Goal: Information Seeking & Learning: Learn about a topic

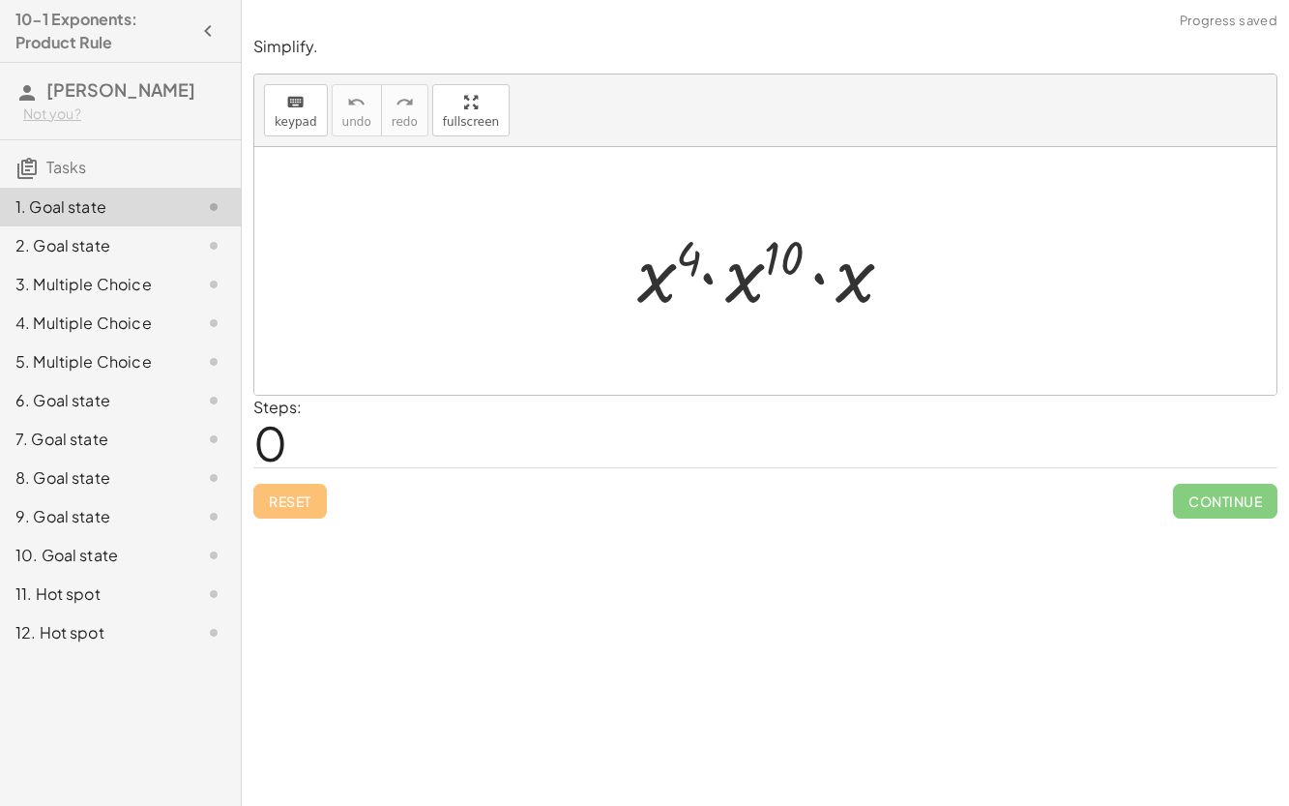
click at [612, 415] on div "Steps: 0" at bounding box center [765, 432] width 1024 height 72
click at [268, 449] on span "0" at bounding box center [270, 442] width 34 height 59
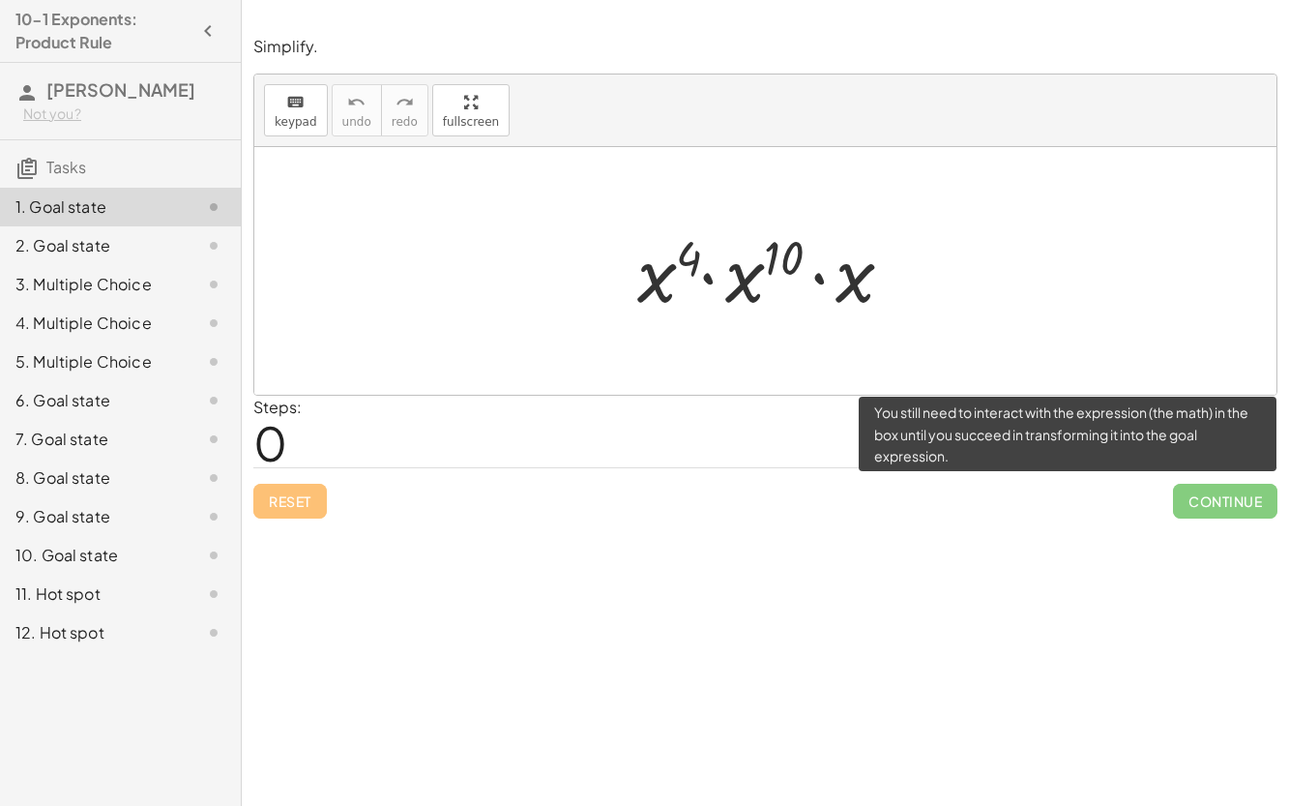
click at [1211, 497] on span "Continue" at bounding box center [1225, 501] width 104 height 35
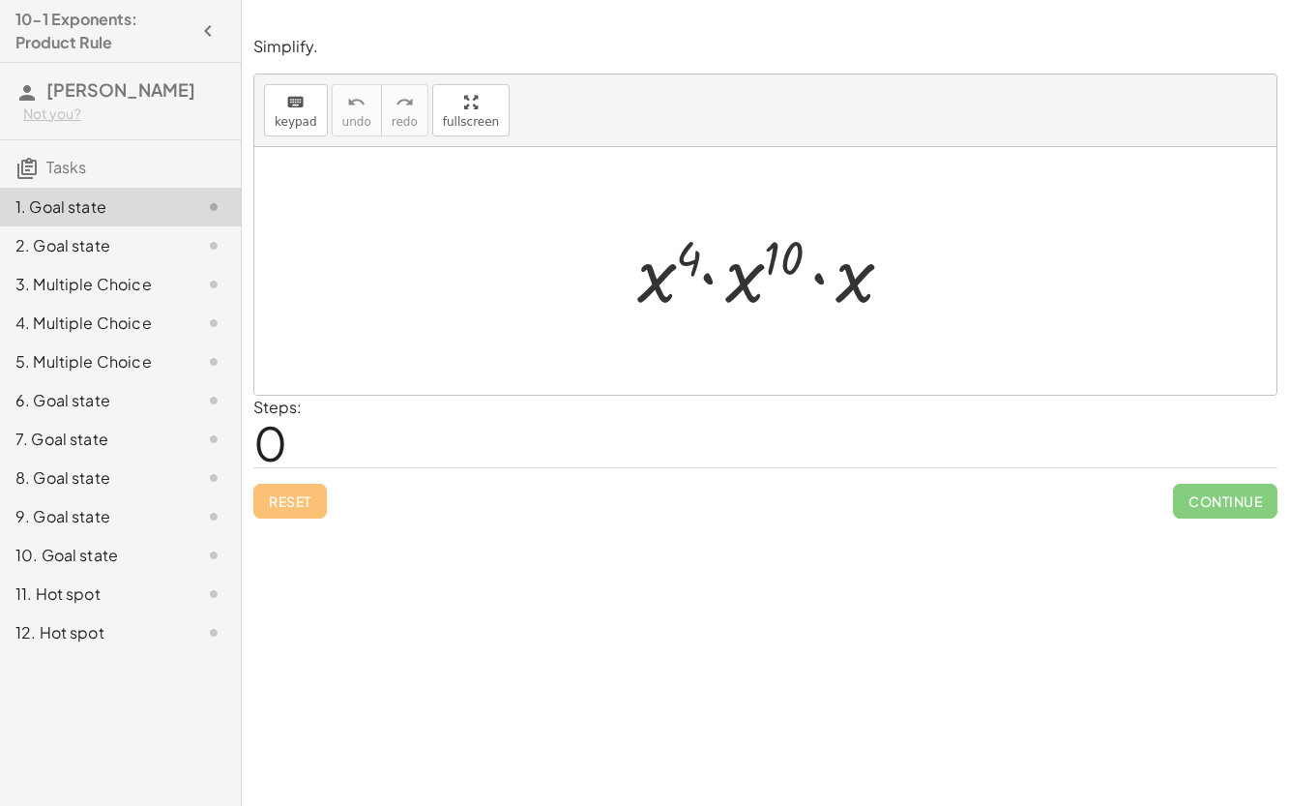
click at [691, 279] on div at bounding box center [773, 272] width 290 height 100
click at [687, 277] on div at bounding box center [773, 272] width 290 height 100
click at [307, 440] on div "Steps: 0" at bounding box center [765, 432] width 1024 height 72
click at [310, 429] on div "Steps: 0" at bounding box center [765, 432] width 1024 height 72
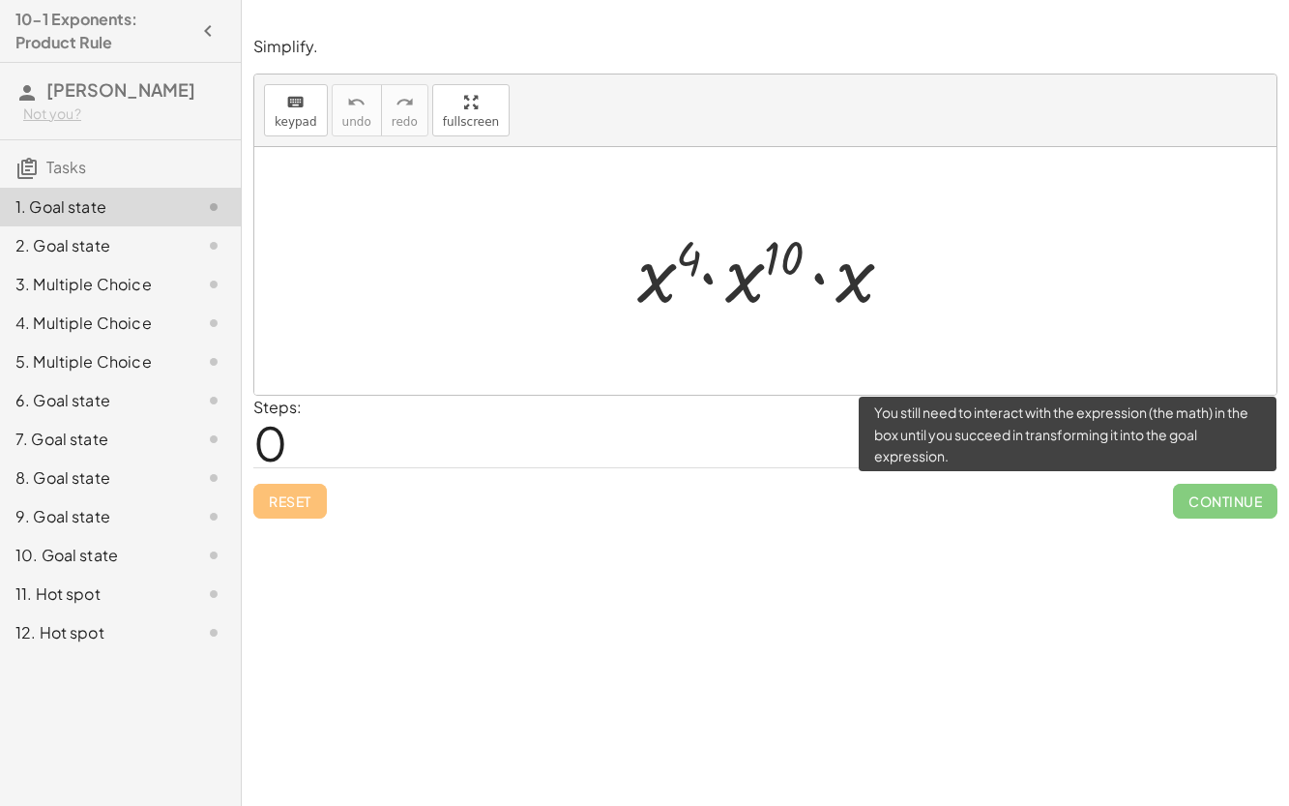
click at [1193, 489] on span "Continue" at bounding box center [1225, 501] width 104 height 35
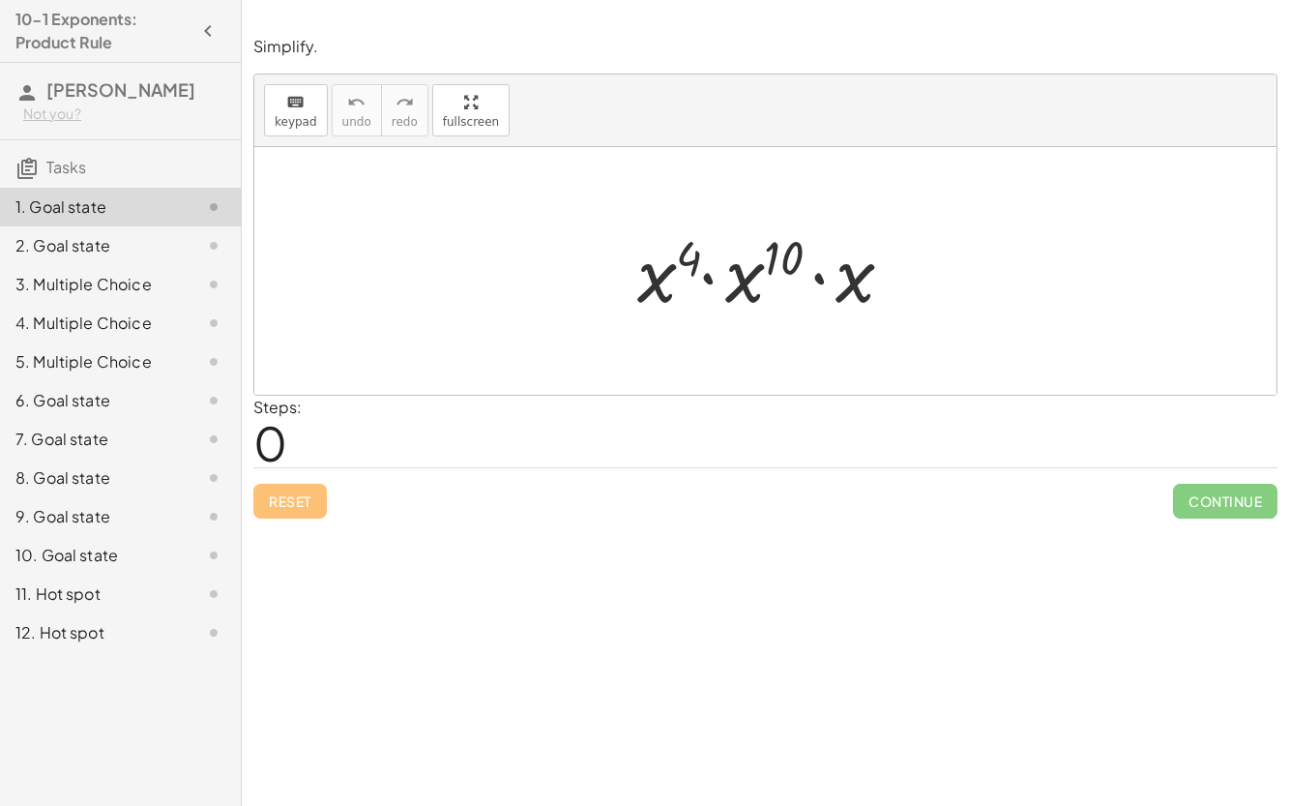
click at [570, 262] on div at bounding box center [765, 271] width 1022 height 248
click at [613, 313] on div "· x 4 · x 10 · x" at bounding box center [765, 271] width 314 height 109
click at [0, 0] on div "Simplify. keyboard keypad undo undo redo redo fullscreen · x 4 · x 10 · x × Ste…" at bounding box center [0, 0] width 0 height 0
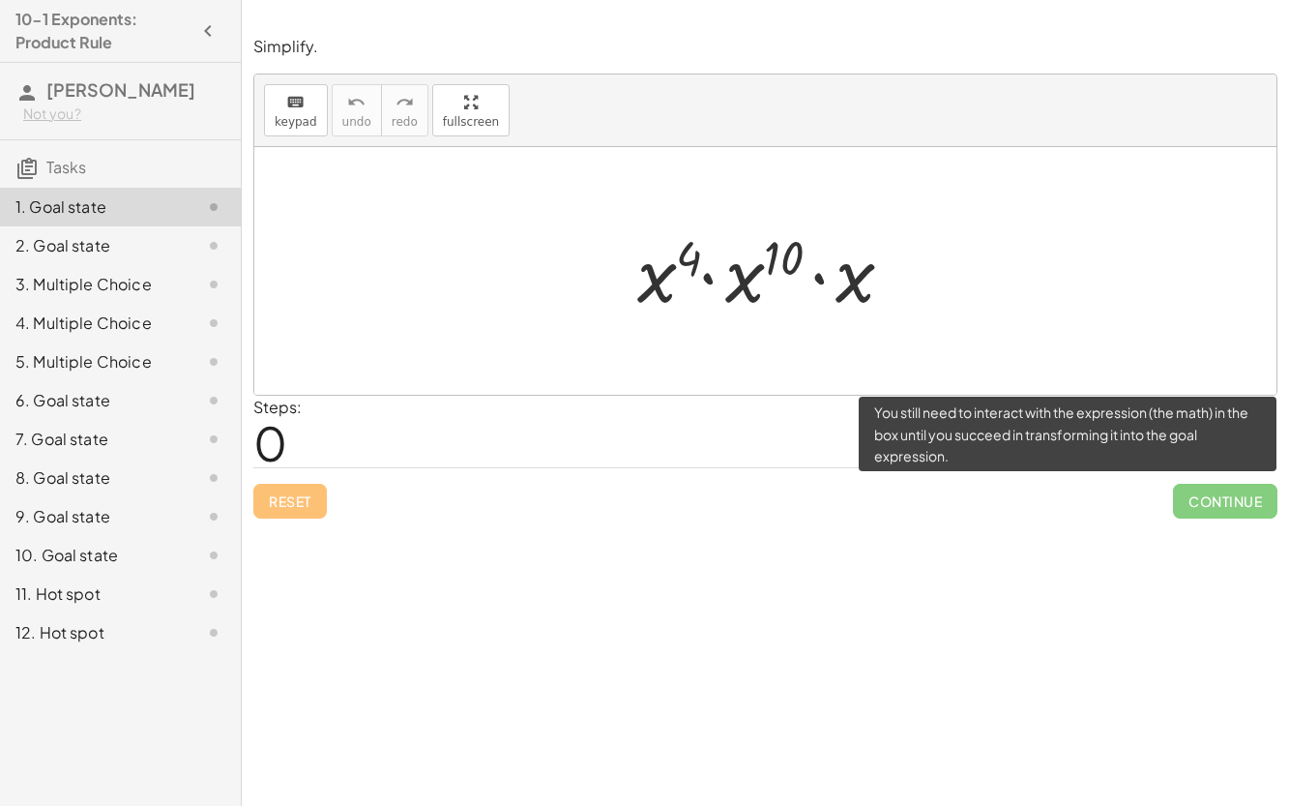
click at [1229, 516] on span "Continue" at bounding box center [1225, 501] width 104 height 35
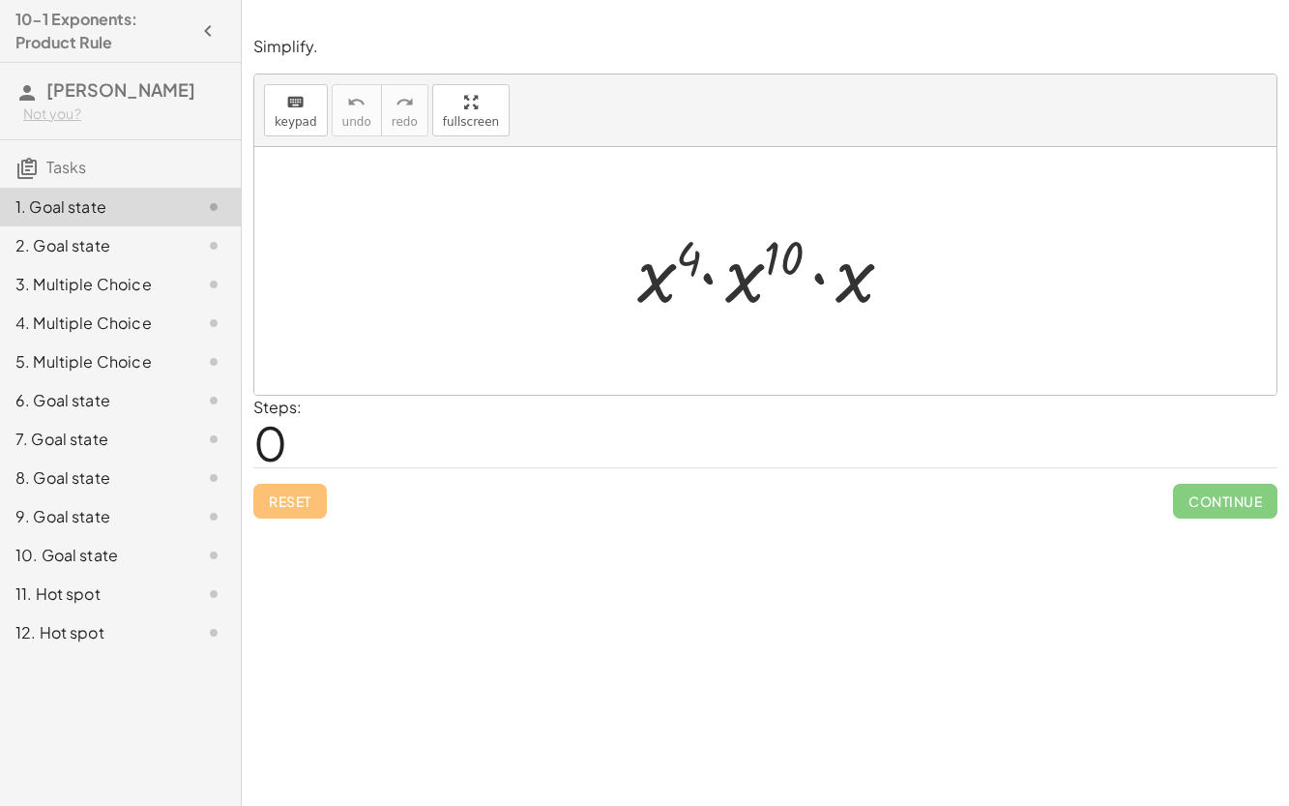
click at [190, 241] on div at bounding box center [198, 245] width 54 height 23
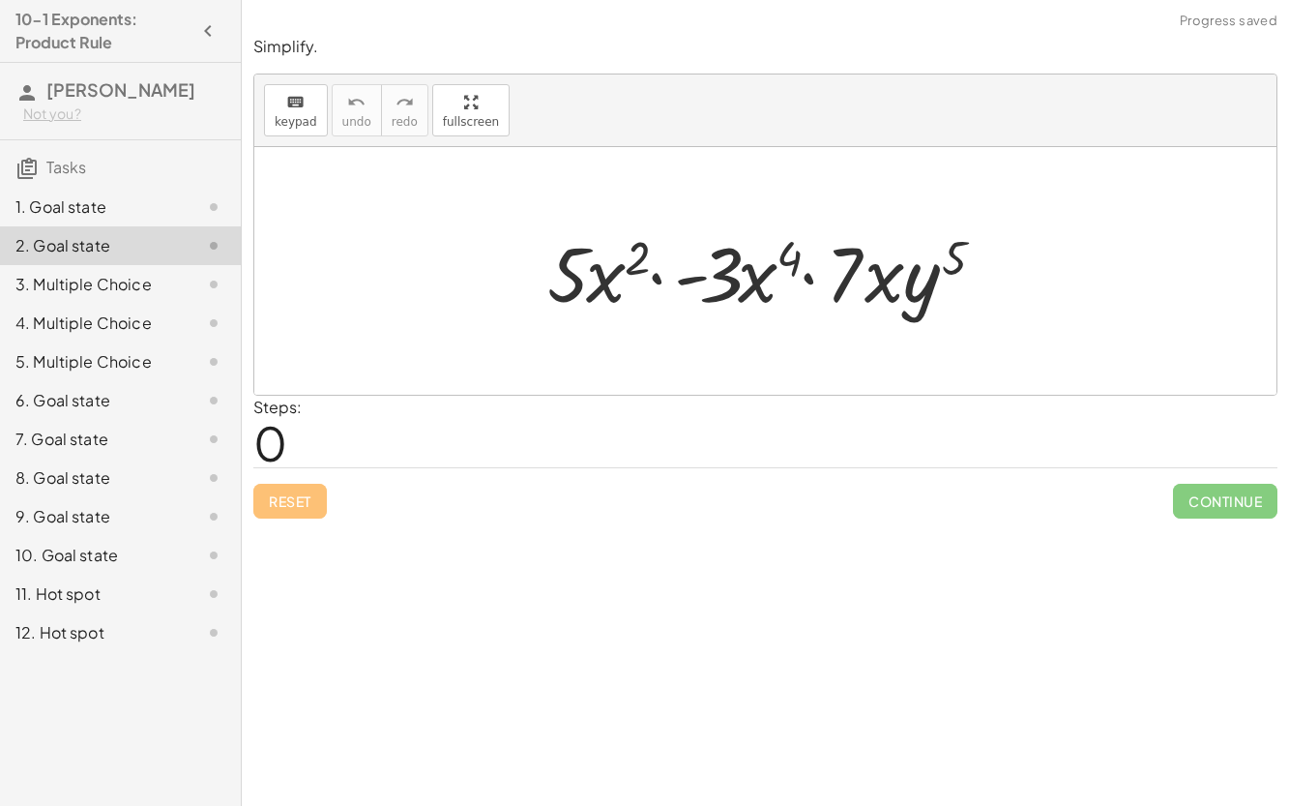
click at [181, 234] on div at bounding box center [198, 245] width 54 height 23
click at [173, 304] on div "2. Goal state" at bounding box center [120, 323] width 241 height 39
click at [163, 209] on div "1. Goal state" at bounding box center [93, 206] width 156 height 23
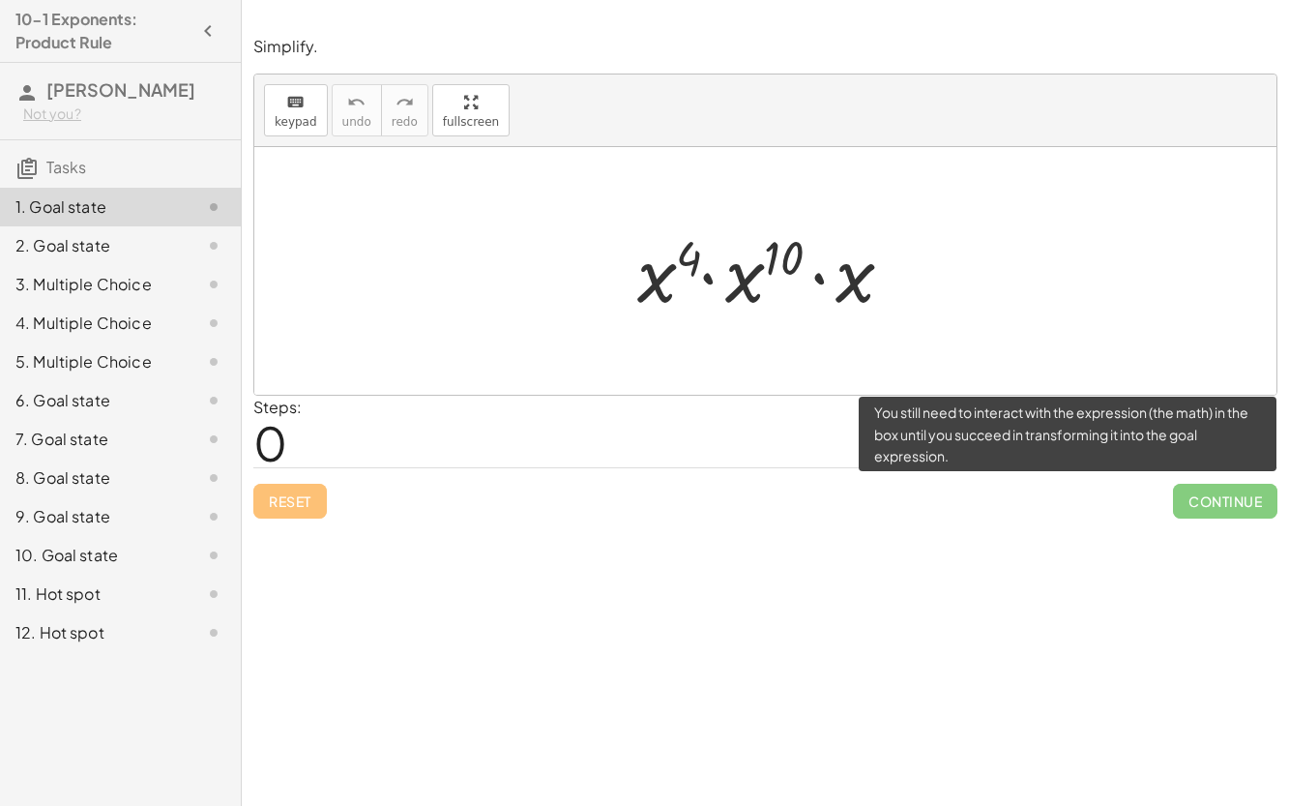
click at [1247, 487] on span "Continue" at bounding box center [1225, 501] width 104 height 35
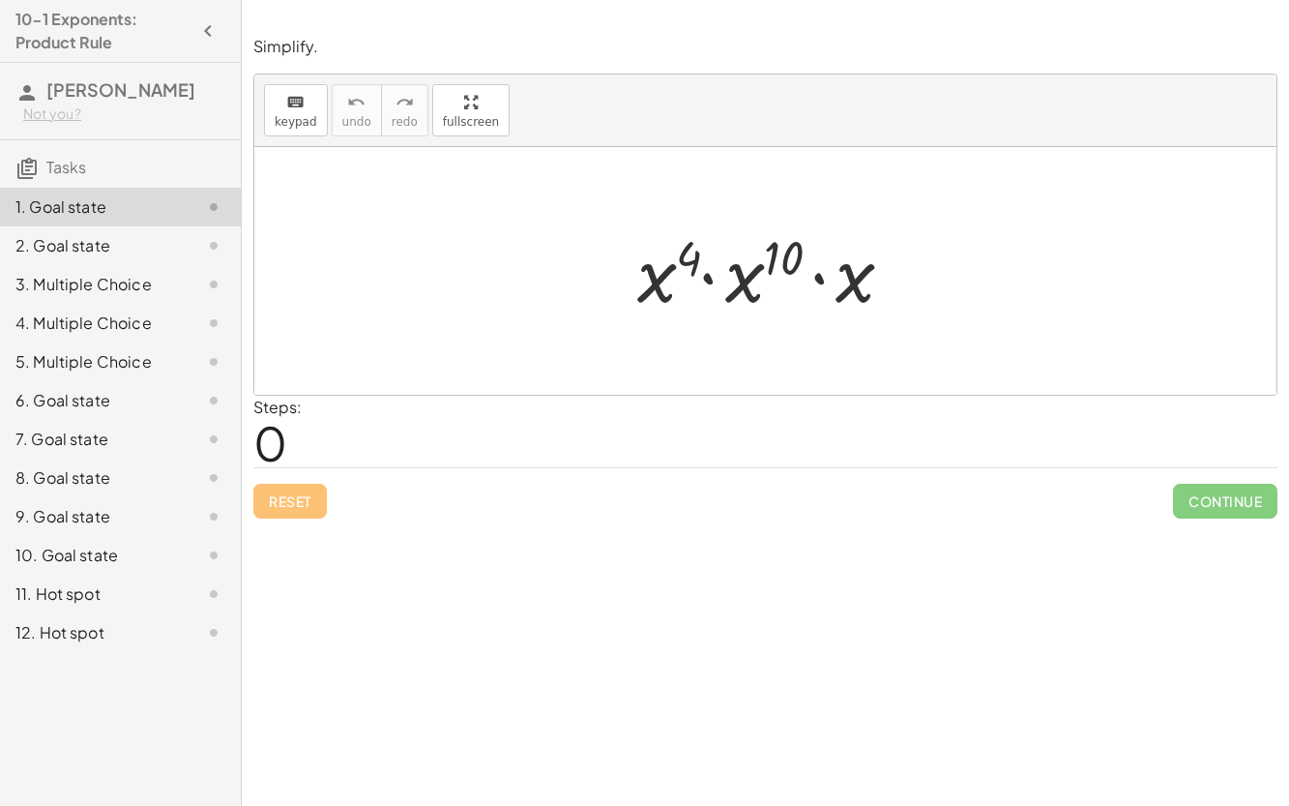
click at [691, 258] on div at bounding box center [773, 272] width 290 height 100
click at [709, 275] on div at bounding box center [773, 272] width 290 height 100
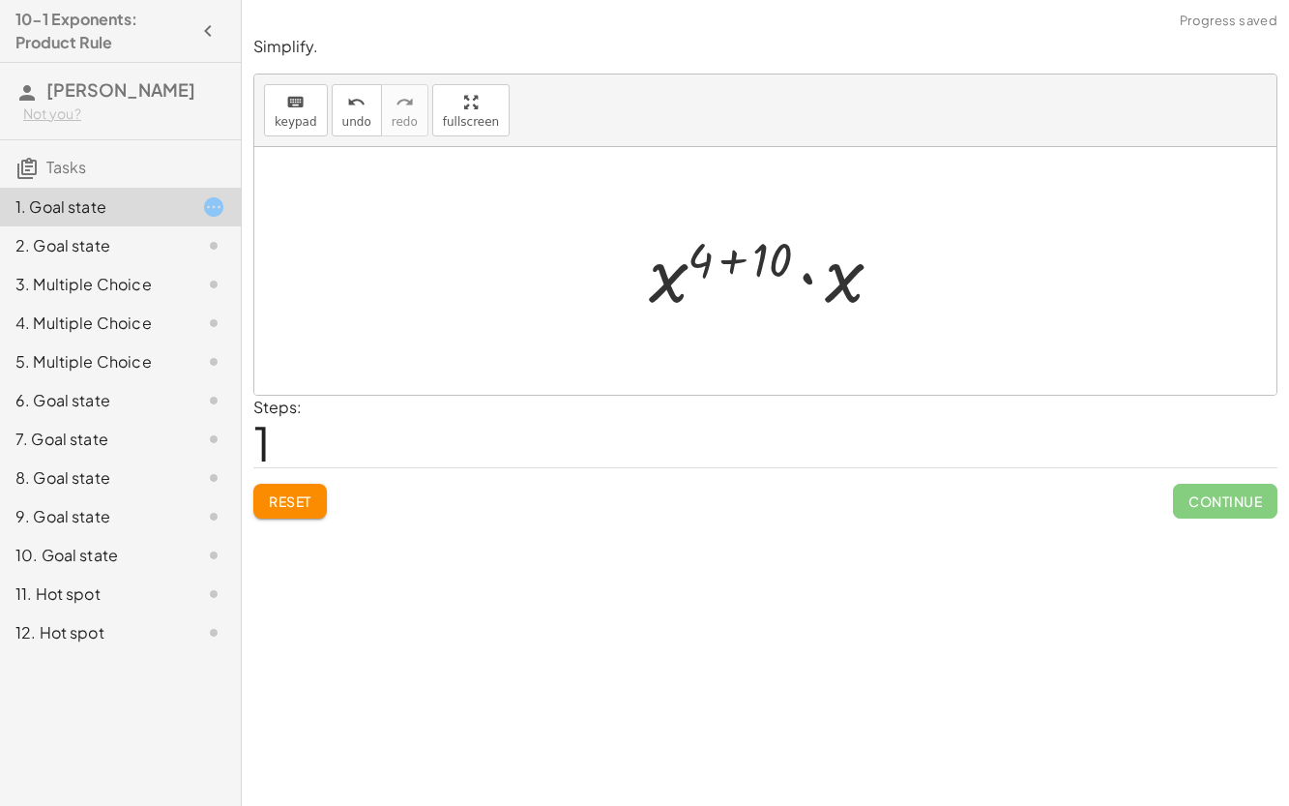
click at [730, 257] on div at bounding box center [773, 272] width 268 height 100
click at [778, 280] on div at bounding box center [773, 272] width 203 height 100
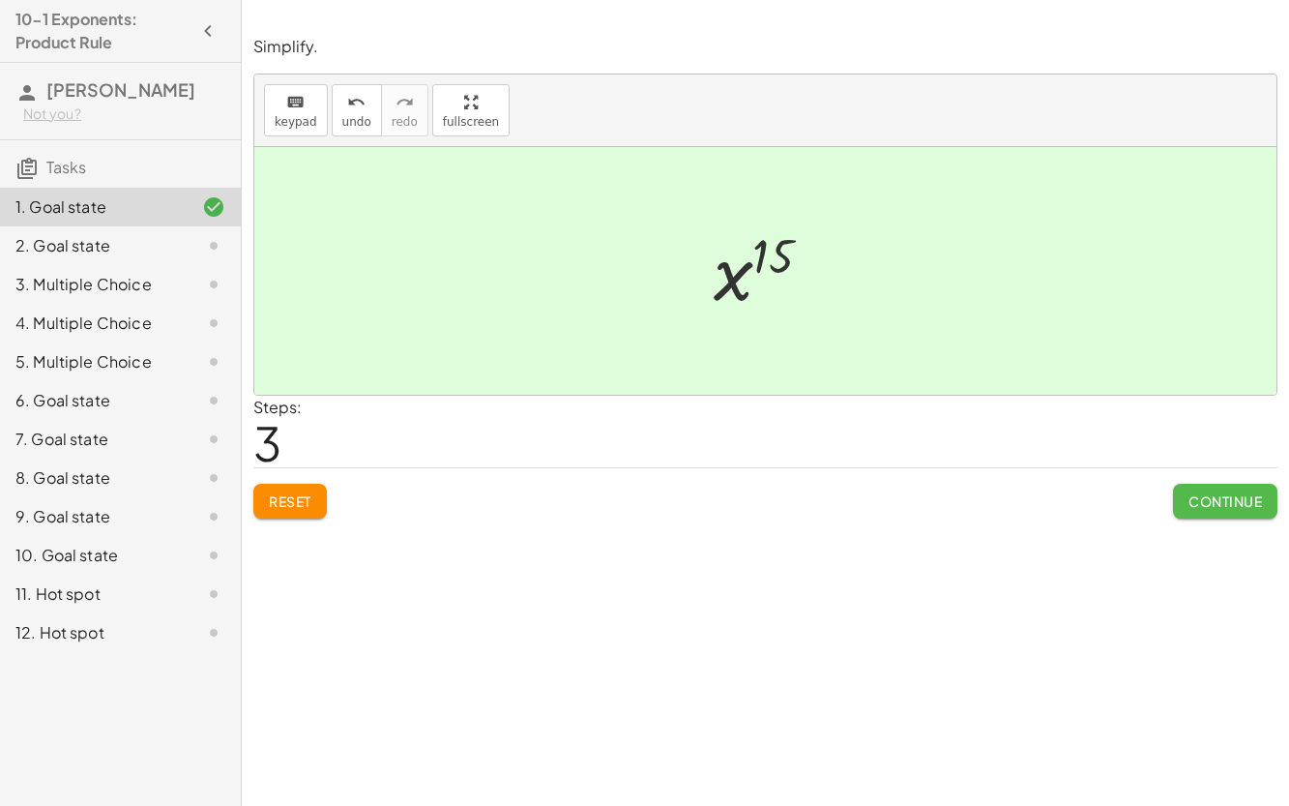
click at [1205, 509] on button "Continue" at bounding box center [1225, 501] width 104 height 35
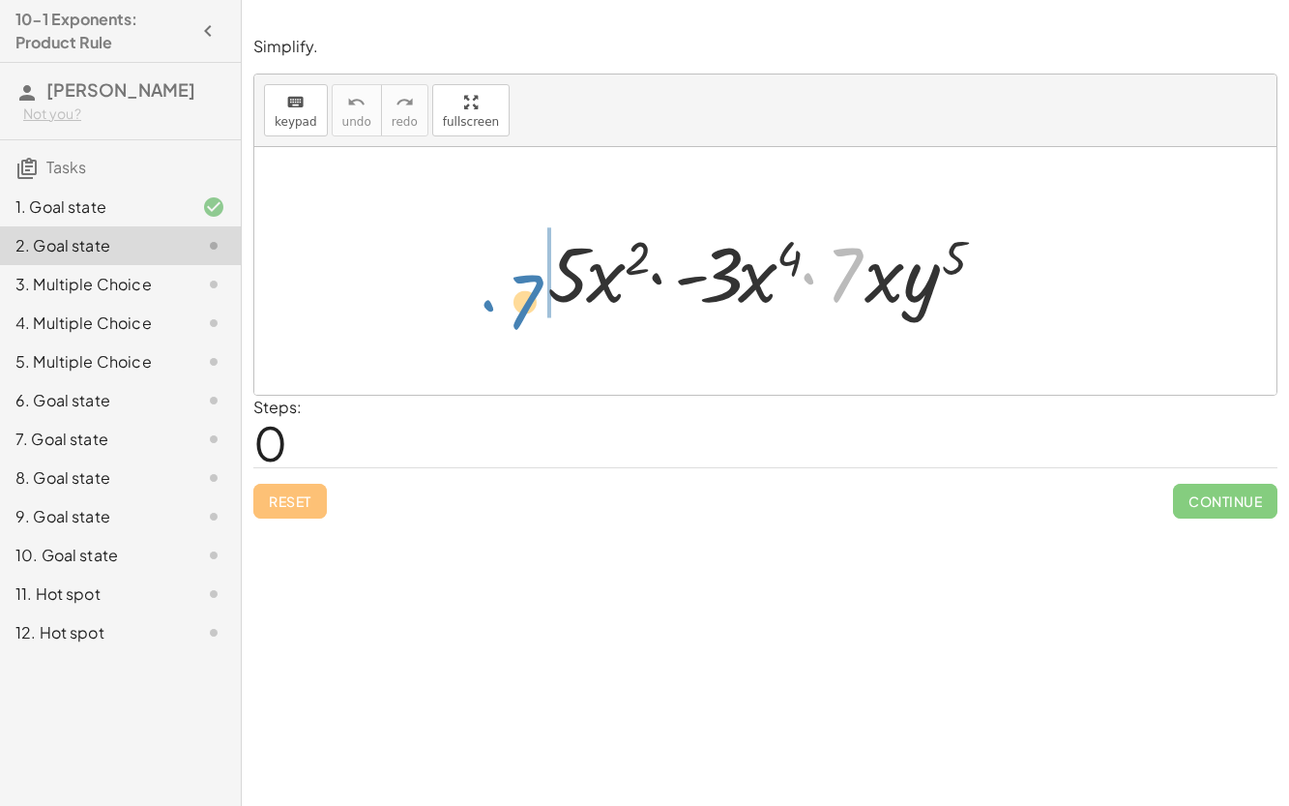
drag, startPoint x: 849, startPoint y: 271, endPoint x: 529, endPoint y: 297, distance: 321.3
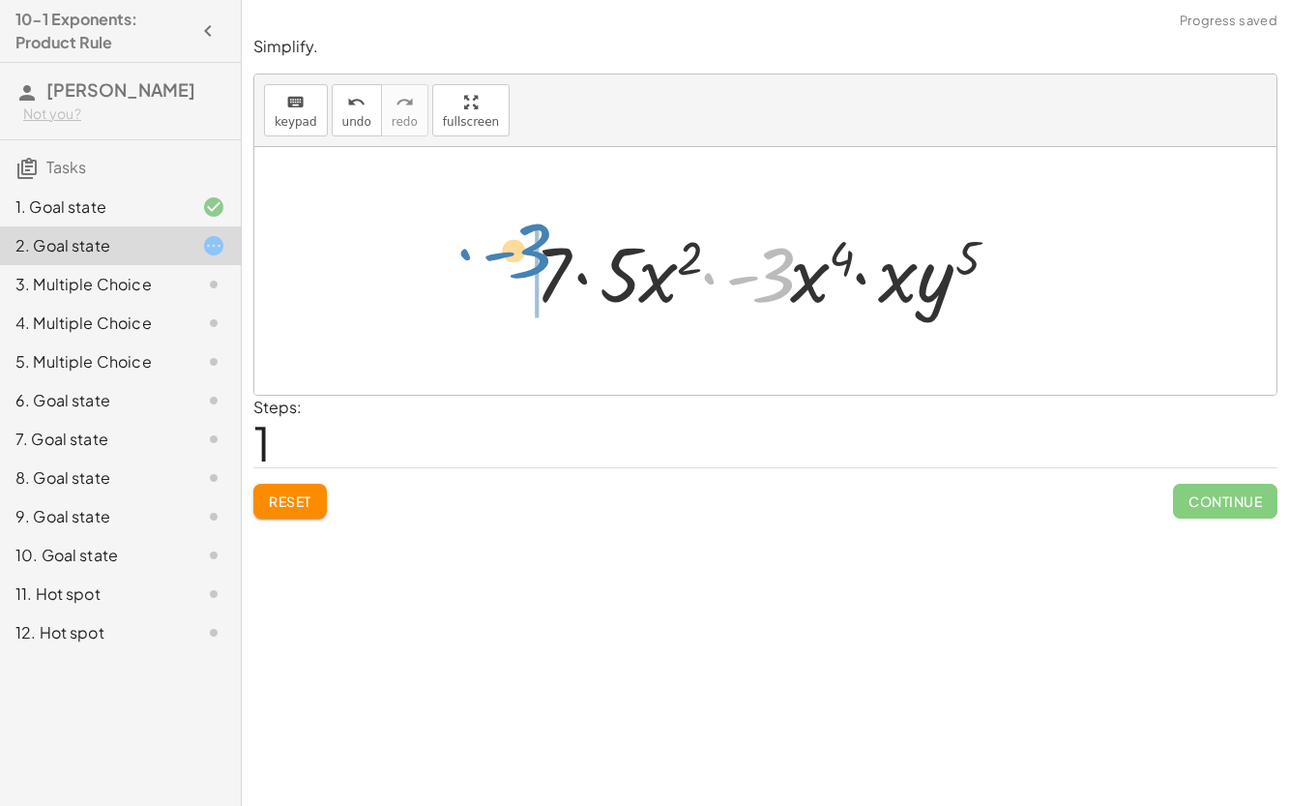
drag, startPoint x: 783, startPoint y: 277, endPoint x: 539, endPoint y: 255, distance: 244.7
click at [539, 255] on div at bounding box center [773, 272] width 497 height 100
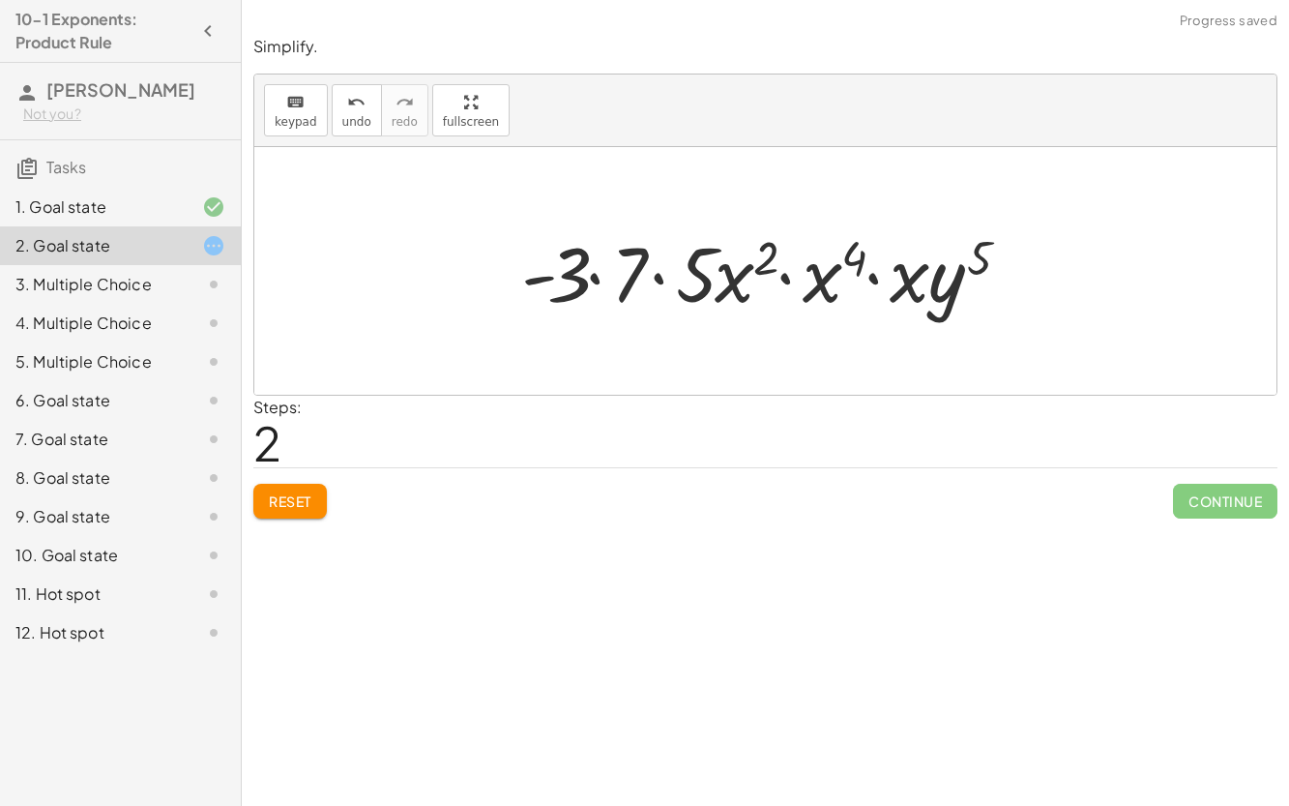
click at [594, 284] on div at bounding box center [773, 272] width 522 height 100
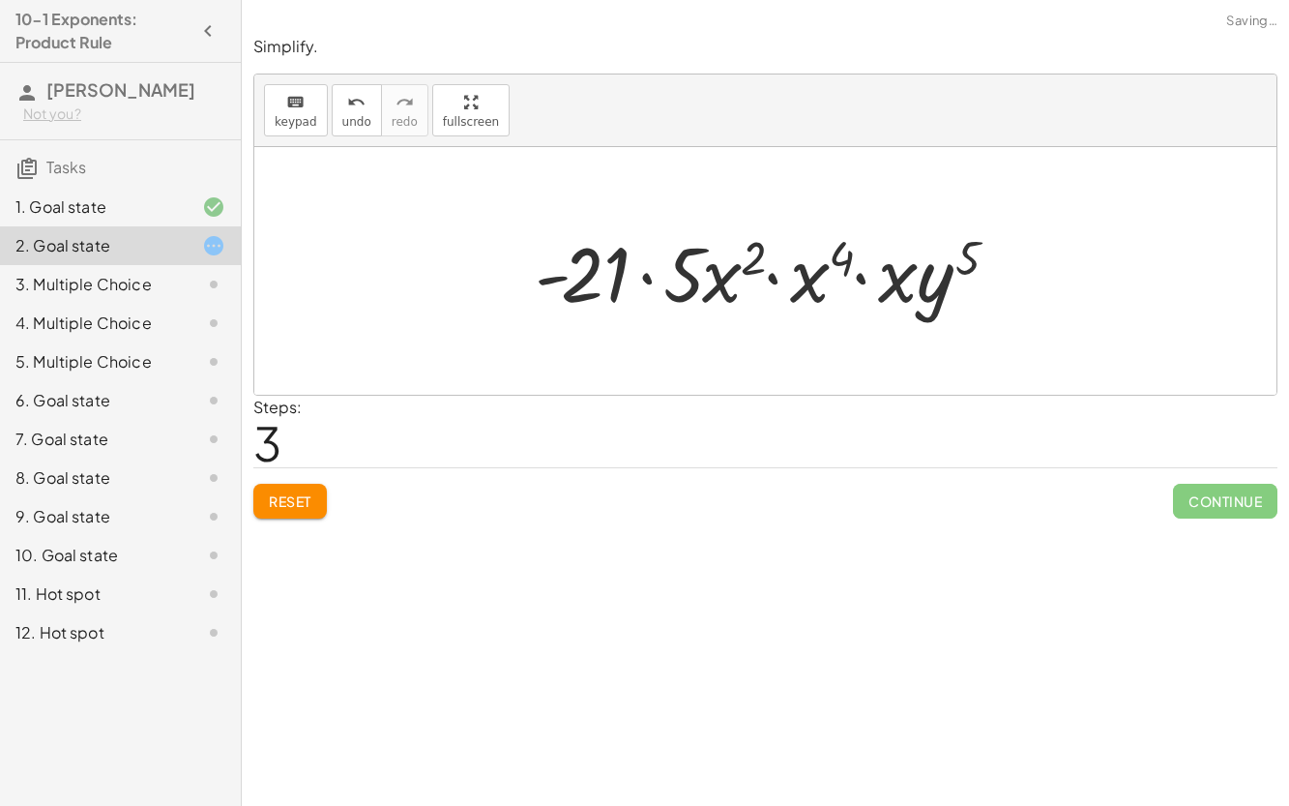
click at [642, 280] on div at bounding box center [773, 272] width 497 height 100
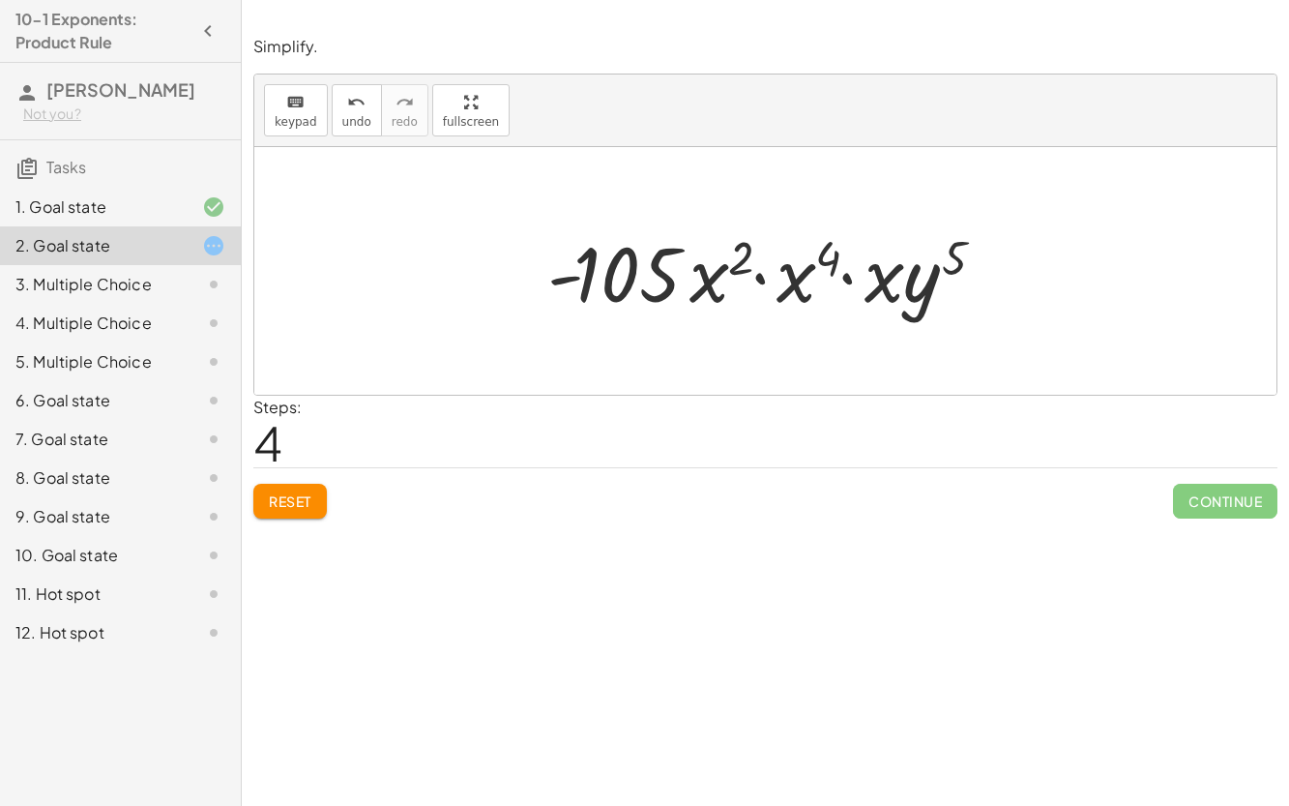
click at [759, 278] on div at bounding box center [773, 272] width 471 height 100
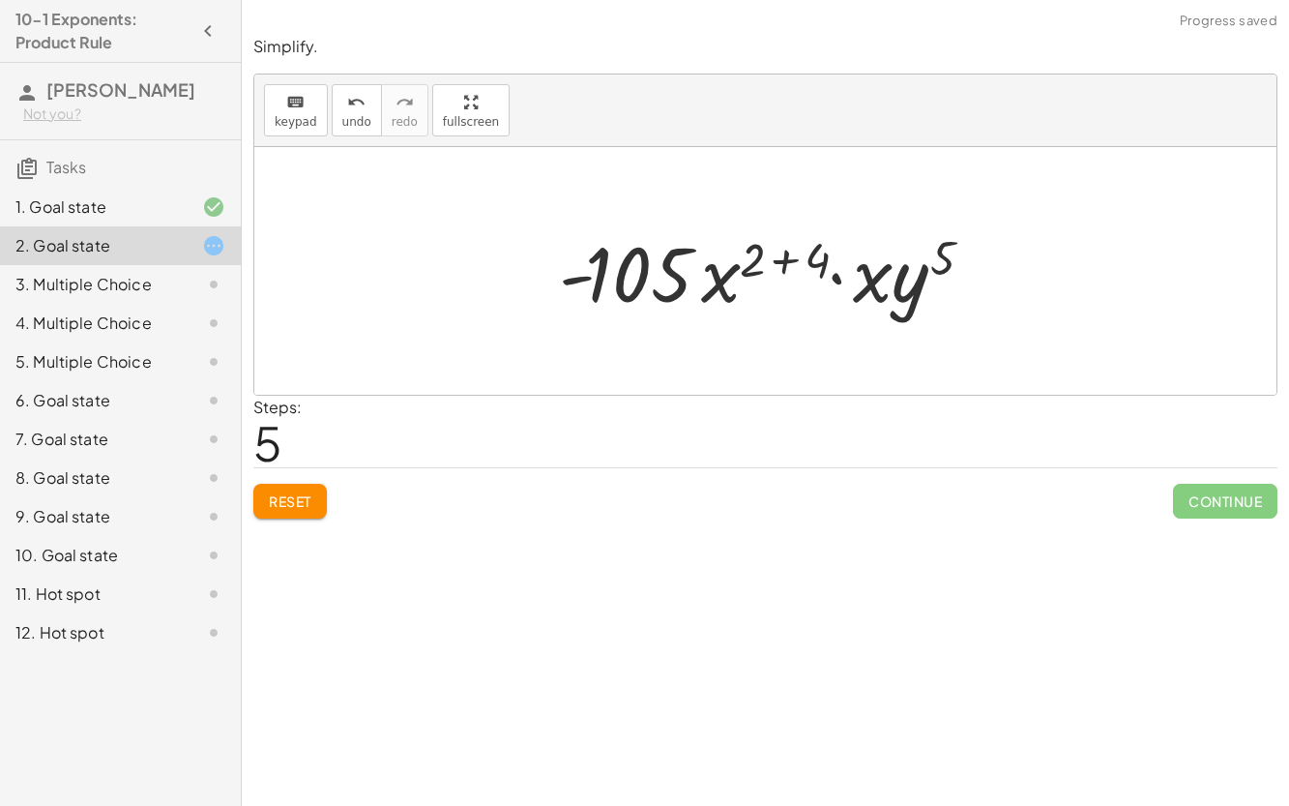
click at [838, 277] on div at bounding box center [773, 272] width 448 height 100
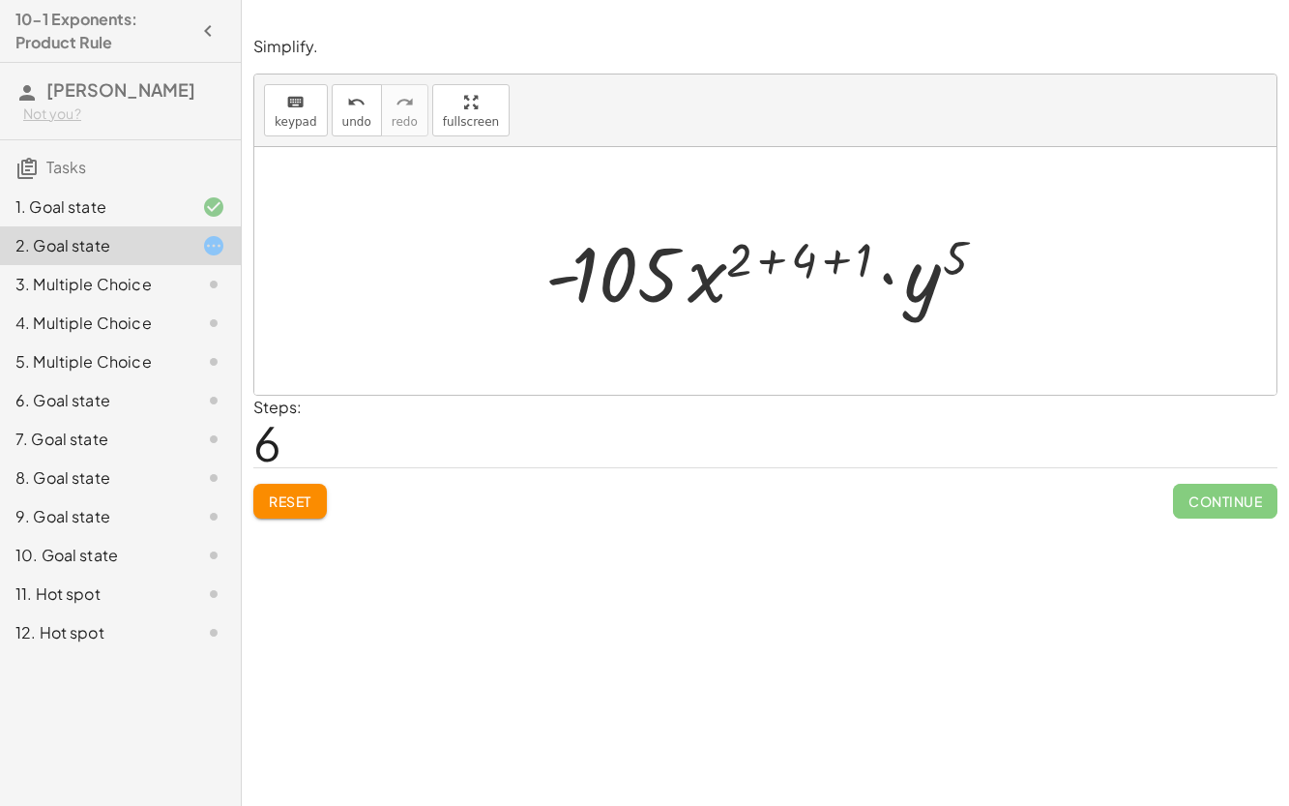
click at [839, 263] on div at bounding box center [773, 272] width 474 height 100
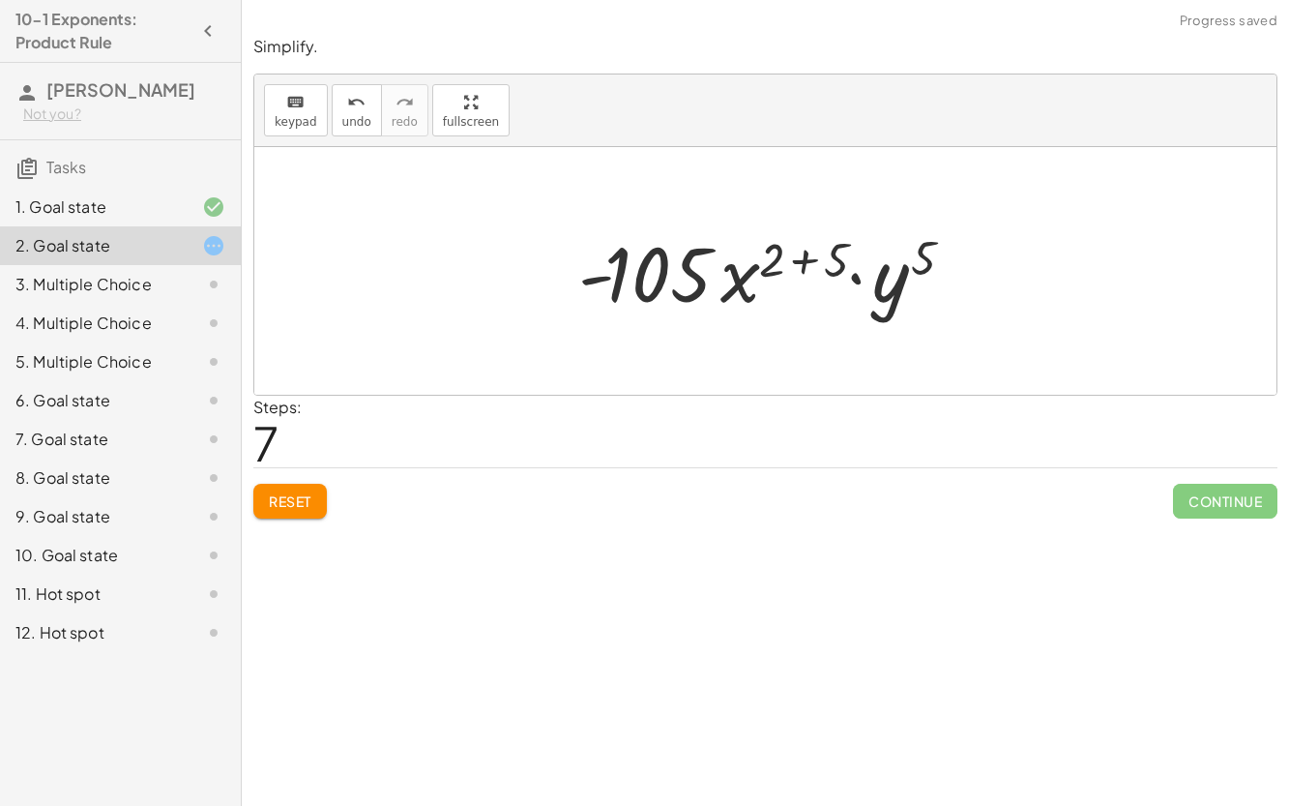
click at [795, 266] on div at bounding box center [773, 272] width 409 height 100
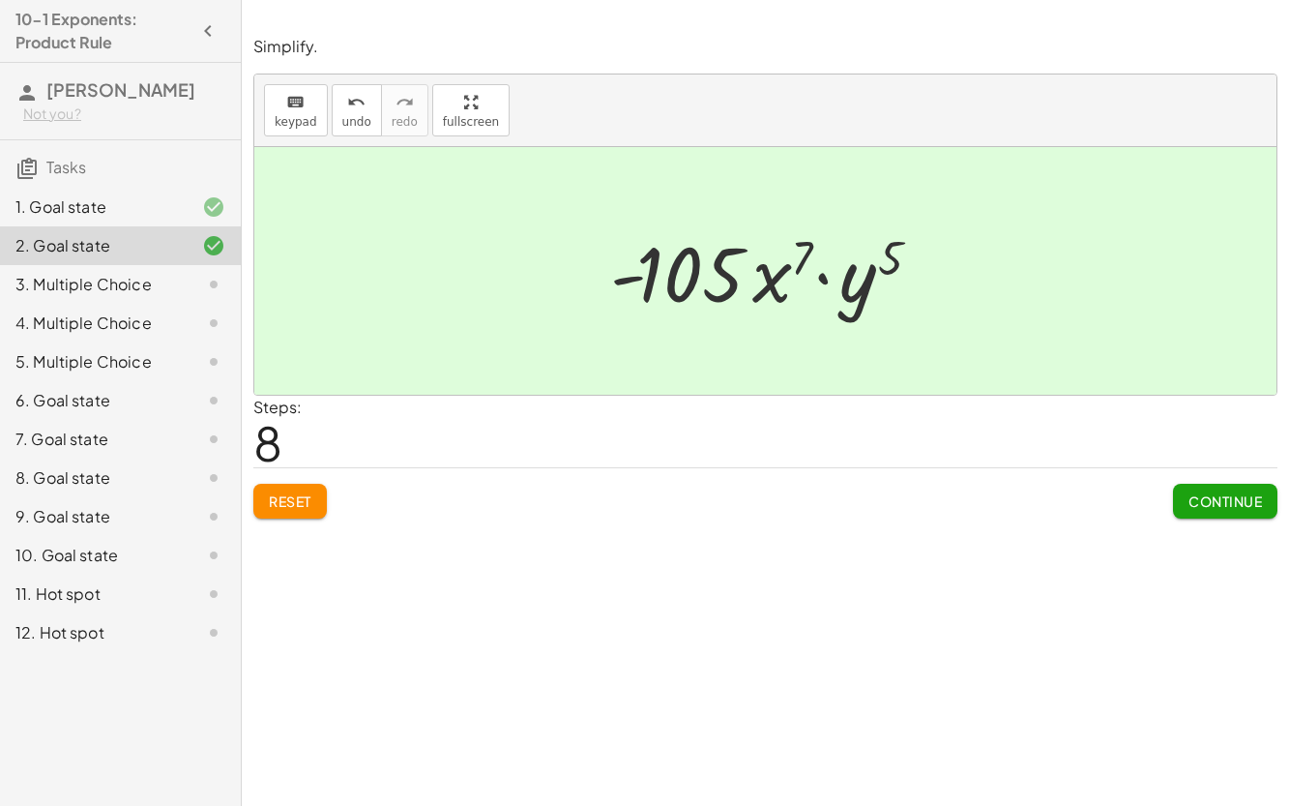
click at [1182, 502] on button "Continue" at bounding box center [1225, 501] width 104 height 35
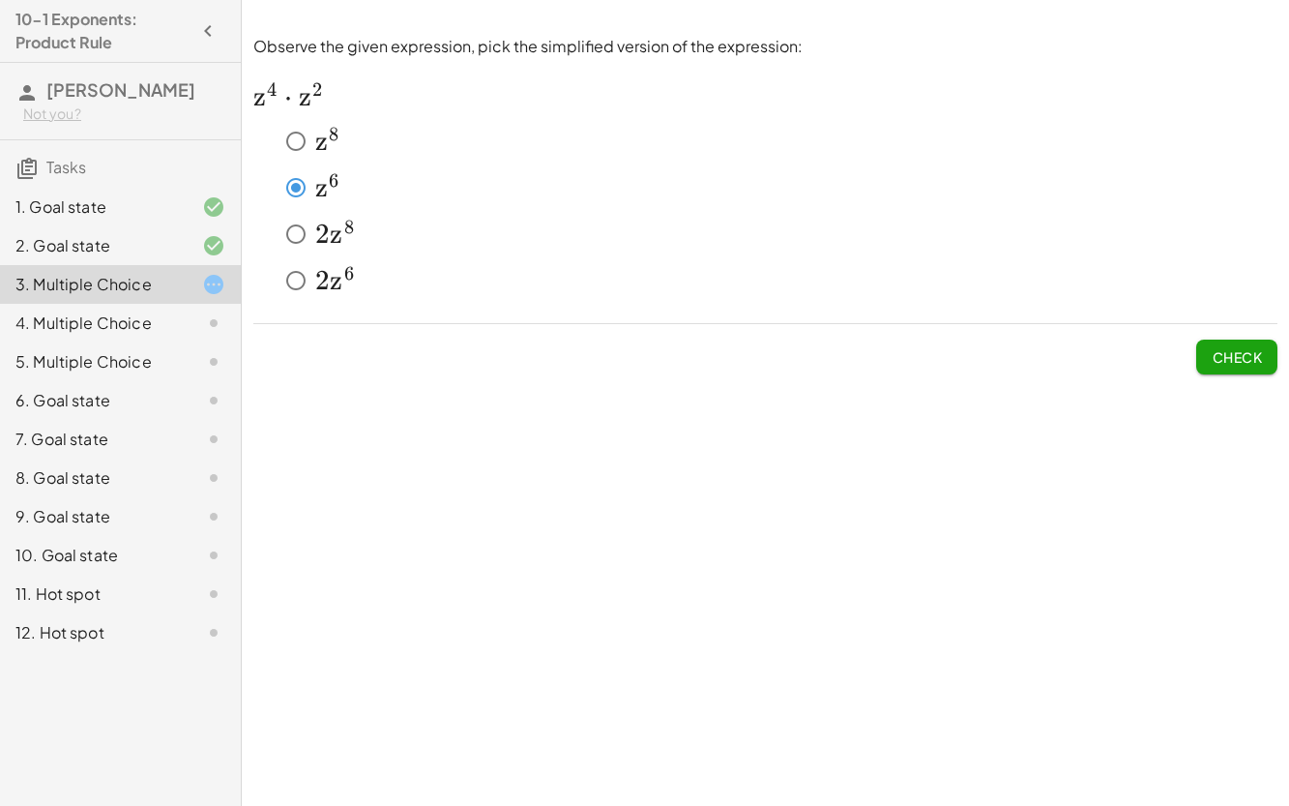
click at [1217, 361] on span "Check" at bounding box center [1237, 356] width 50 height 17
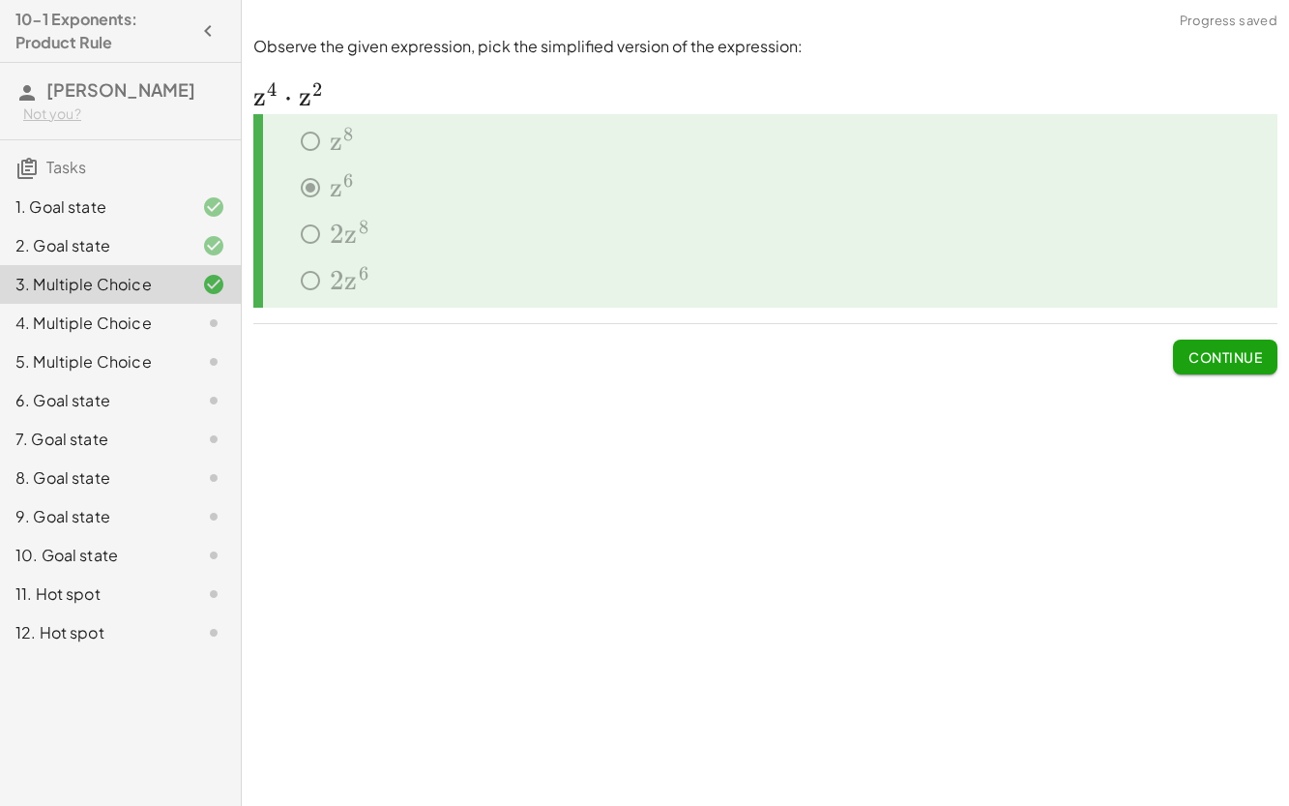
click at [1217, 361] on span "Continue" at bounding box center [1226, 356] width 74 height 17
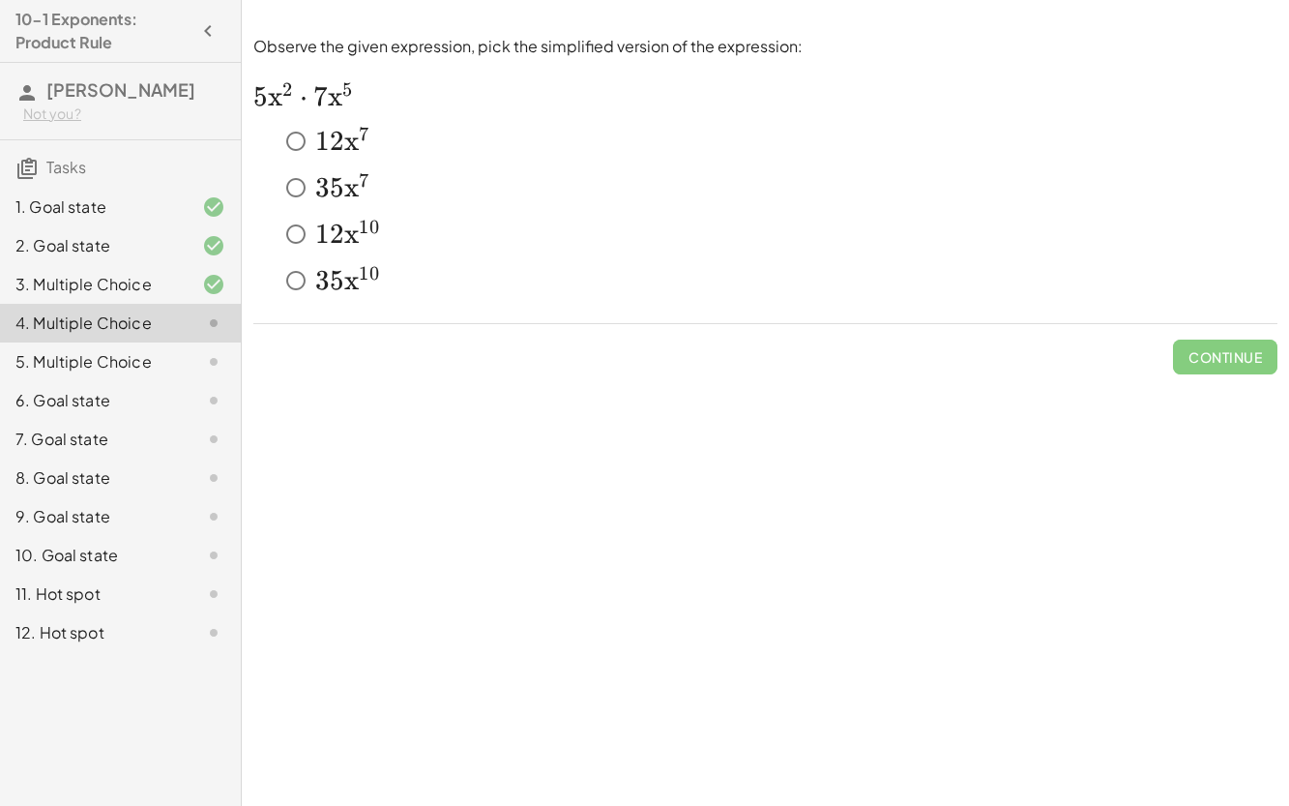
click at [327, 162] on div "﻿ 12 x 7 12x^7 1 2 x 7 ﻿" at bounding box center [765, 145] width 1024 height 46
click at [1252, 371] on button "Check" at bounding box center [1237, 357] width 81 height 35
click at [335, 186] on span "5" at bounding box center [337, 187] width 15 height 33
click at [1207, 370] on button "Check" at bounding box center [1237, 357] width 81 height 35
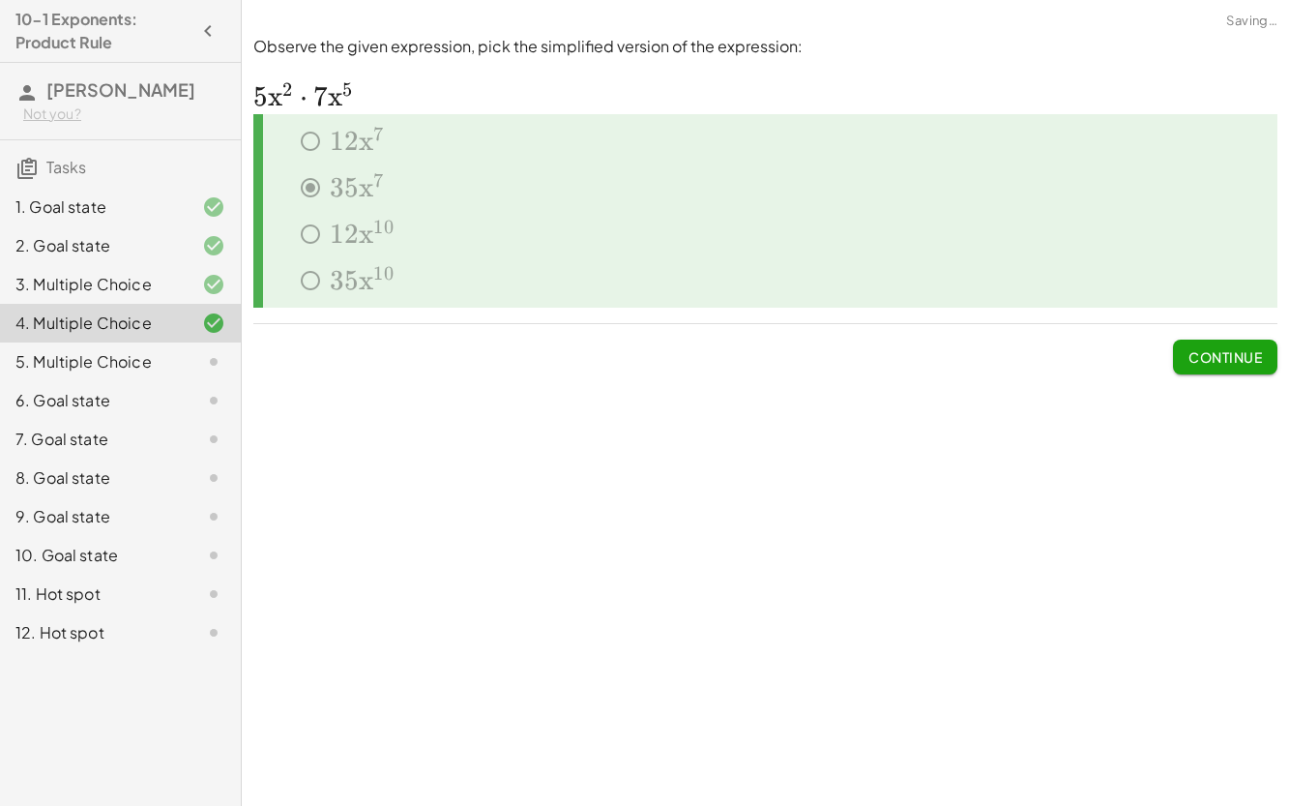
click at [1207, 370] on button "Continue" at bounding box center [1225, 357] width 104 height 35
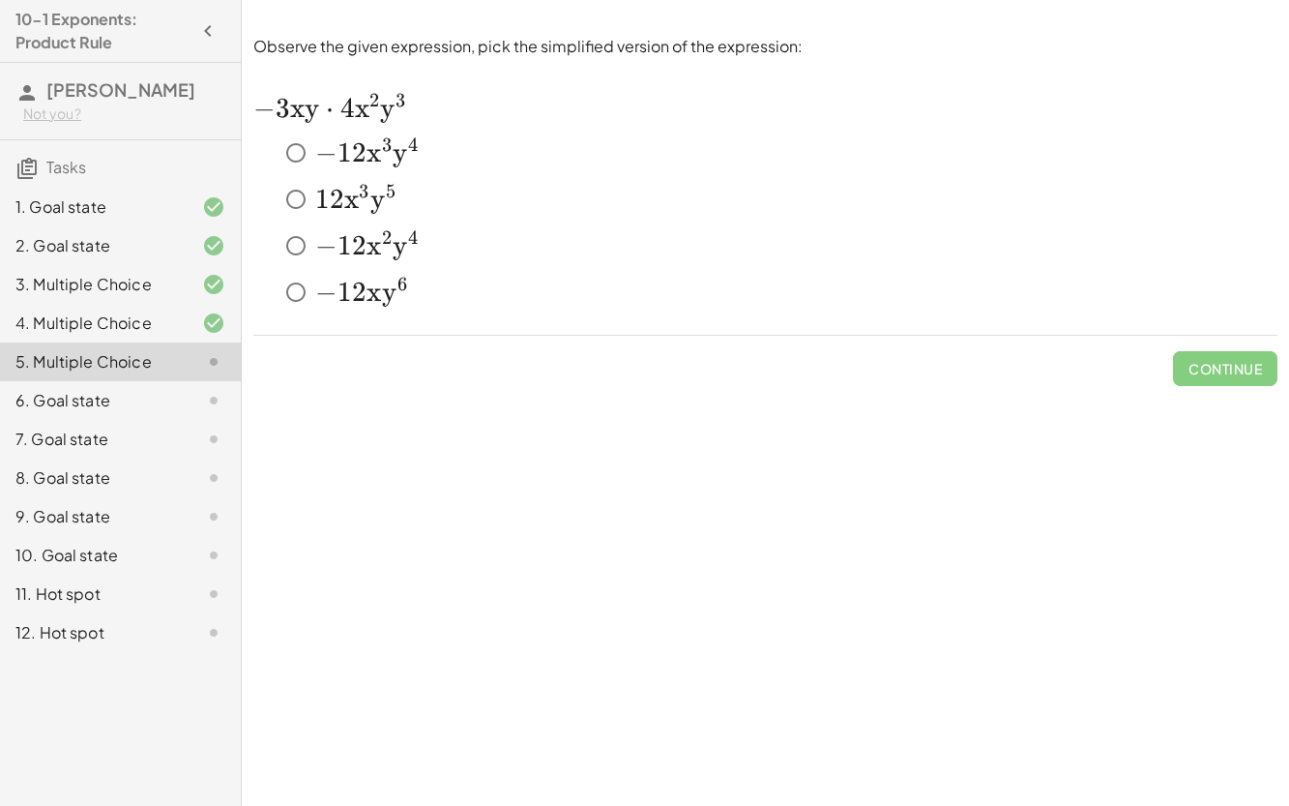
click at [558, 384] on div "Continue" at bounding box center [765, 361] width 1024 height 50
click at [223, 400] on icon at bounding box center [213, 400] width 23 height 23
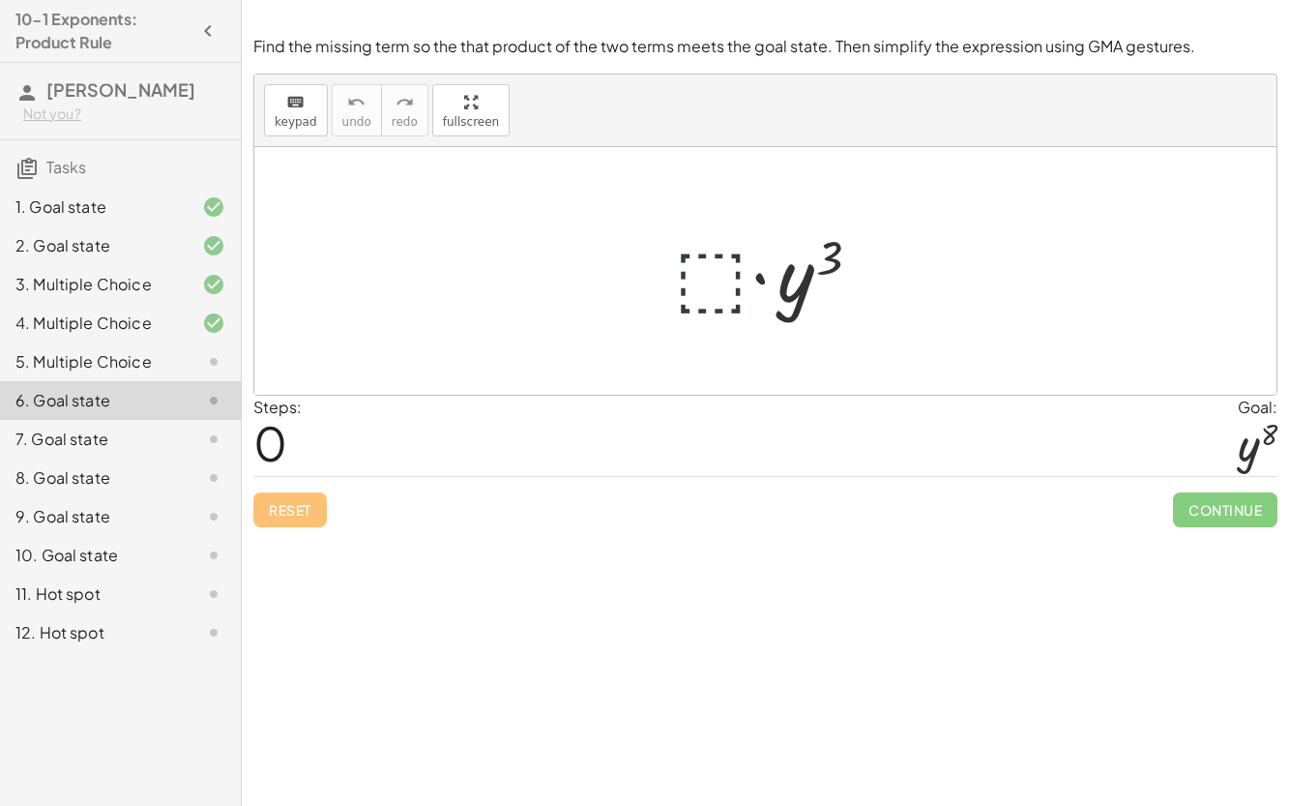
click at [701, 294] on div at bounding box center [774, 272] width 219 height 100
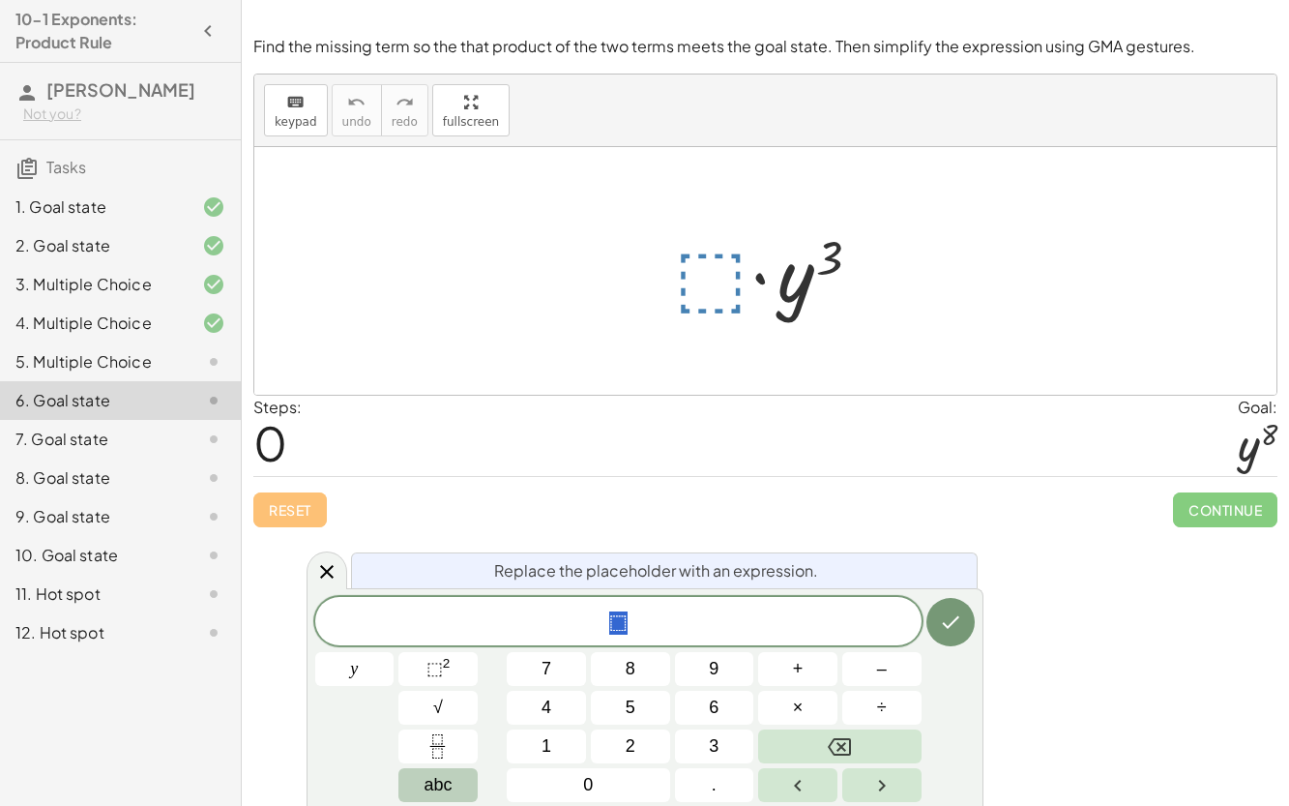
click at [459, 787] on button "abc" at bounding box center [438, 785] width 79 height 34
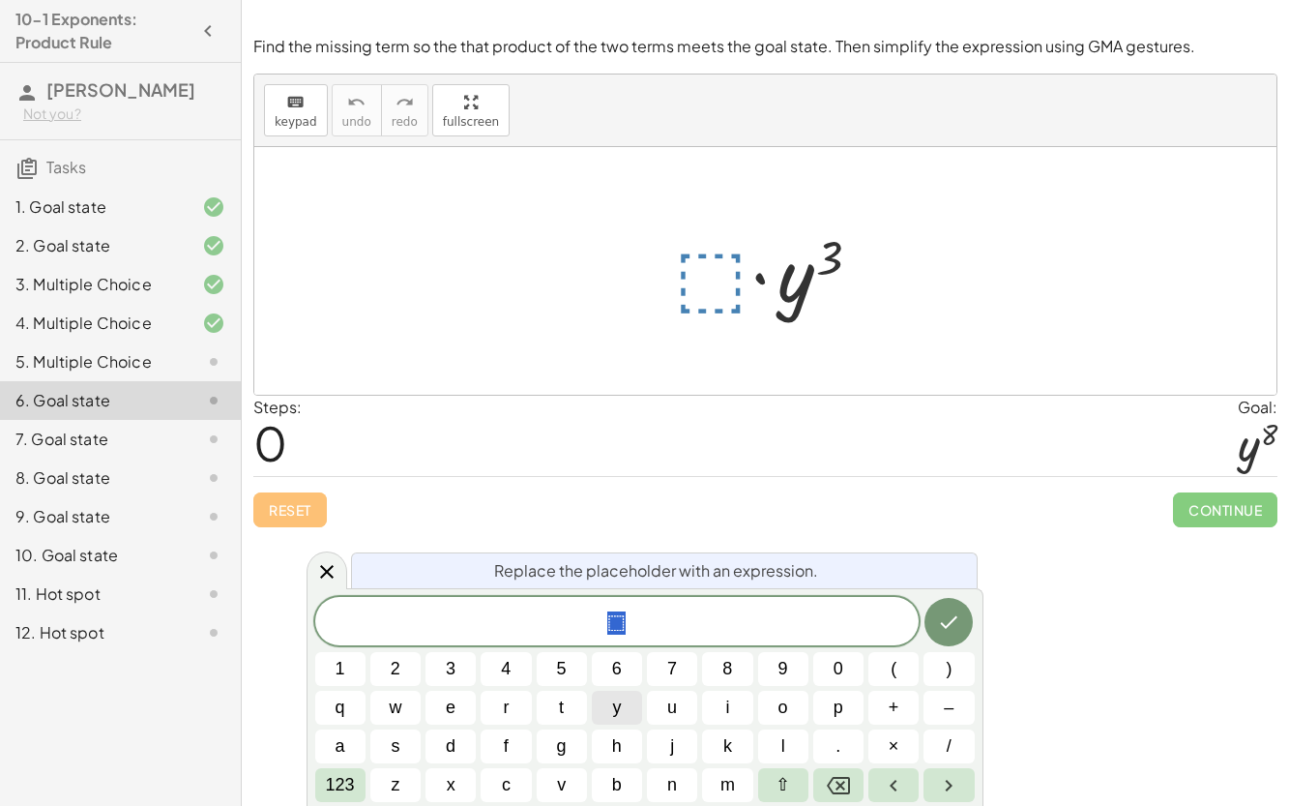
click at [605, 716] on button "y" at bounding box center [617, 708] width 50 height 34
click at [777, 786] on span "⇧" at bounding box center [783, 785] width 15 height 26
click at [342, 795] on span "123" at bounding box center [340, 785] width 29 height 26
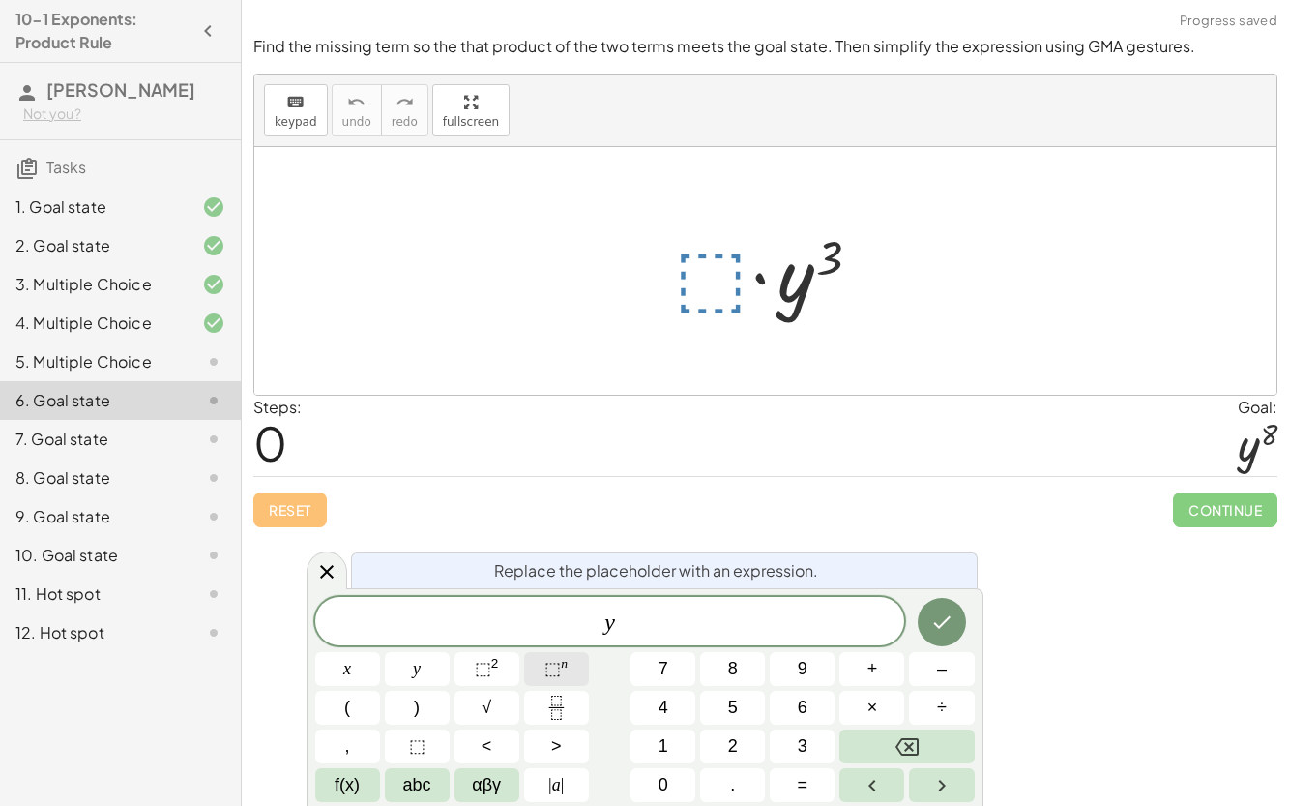
click at [541, 669] on button "⬚ n" at bounding box center [556, 669] width 65 height 34
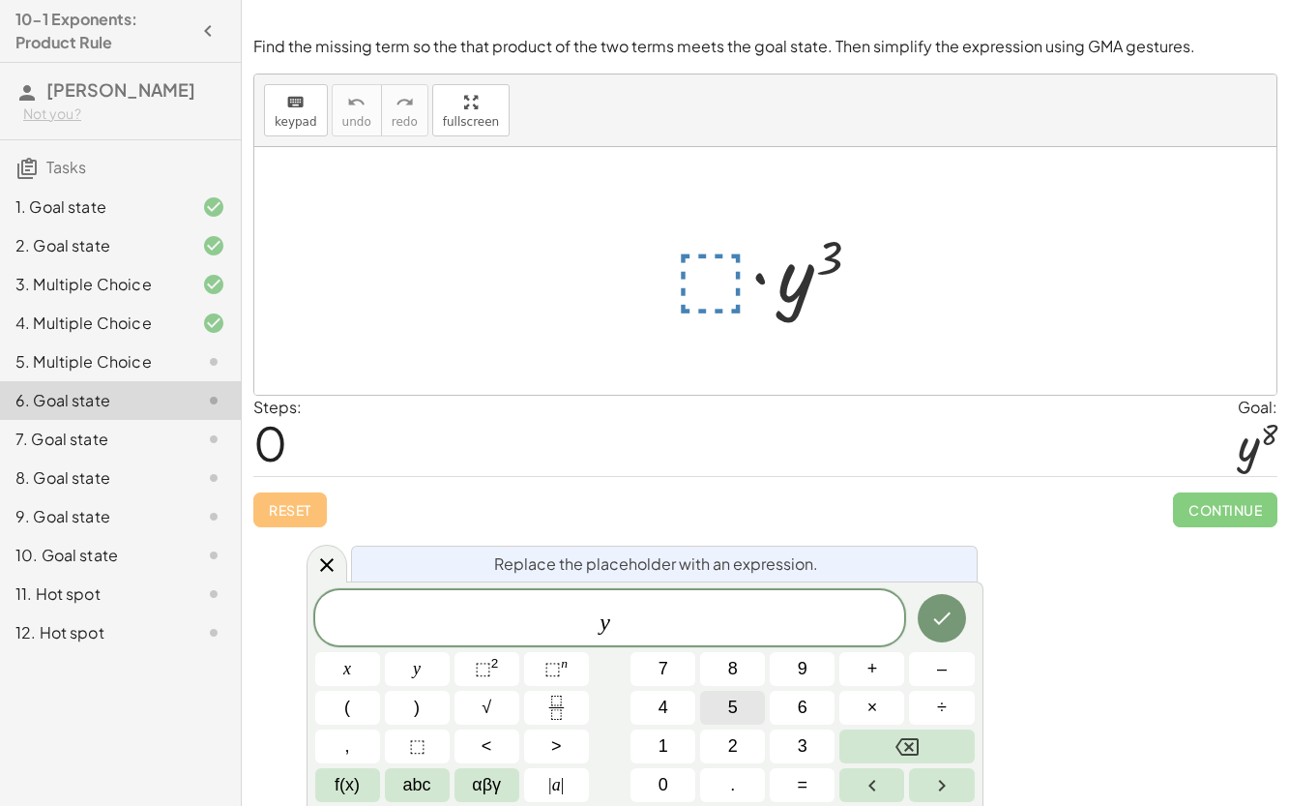
click at [729, 709] on span "5" at bounding box center [733, 708] width 10 height 26
click at [944, 621] on icon "Done" at bounding box center [942, 618] width 23 height 23
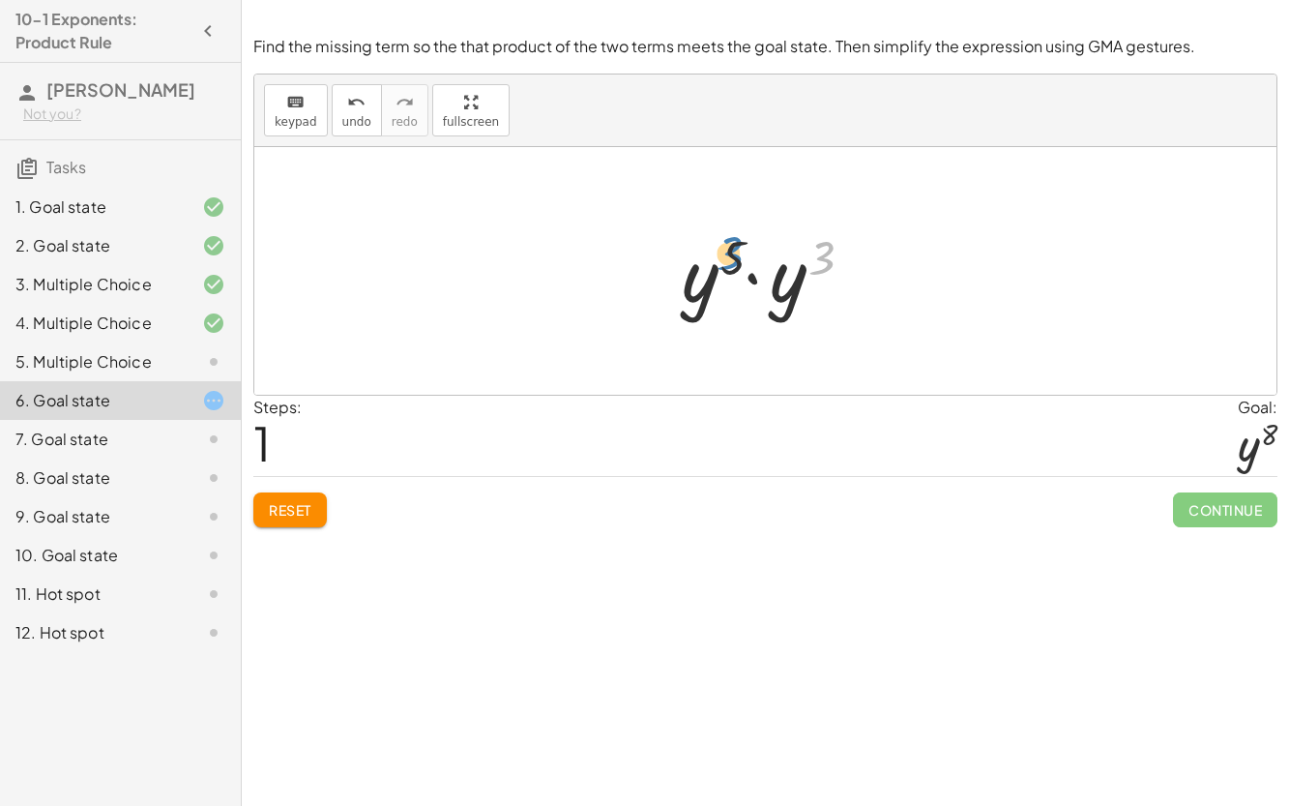
drag, startPoint x: 818, startPoint y: 265, endPoint x: 730, endPoint y: 264, distance: 88.0
click at [730, 264] on div at bounding box center [773, 272] width 203 height 100
click at [749, 281] on div at bounding box center [773, 272] width 203 height 100
click at [774, 262] on div at bounding box center [773, 271] width 180 height 96
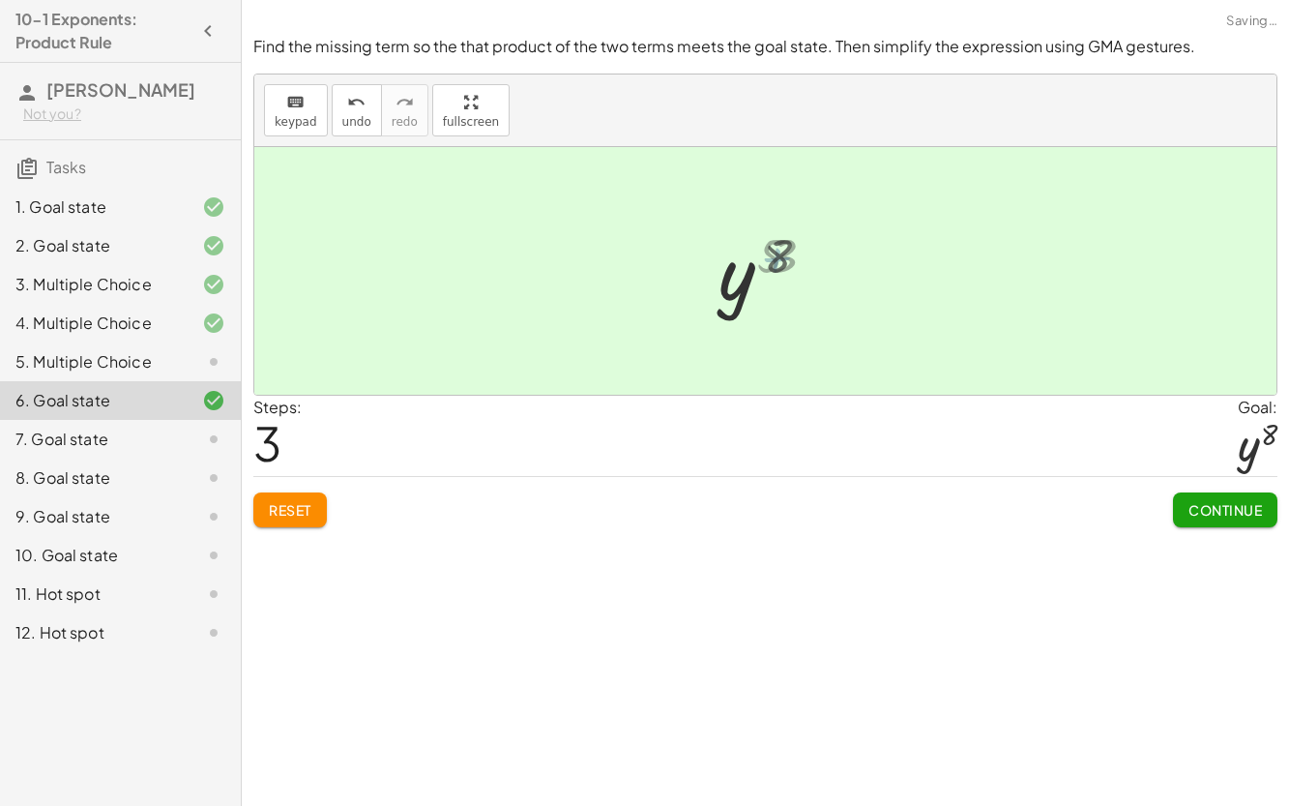
click at [769, 259] on div at bounding box center [773, 271] width 115 height 96
click at [1226, 517] on span "Continue" at bounding box center [1226, 509] width 74 height 17
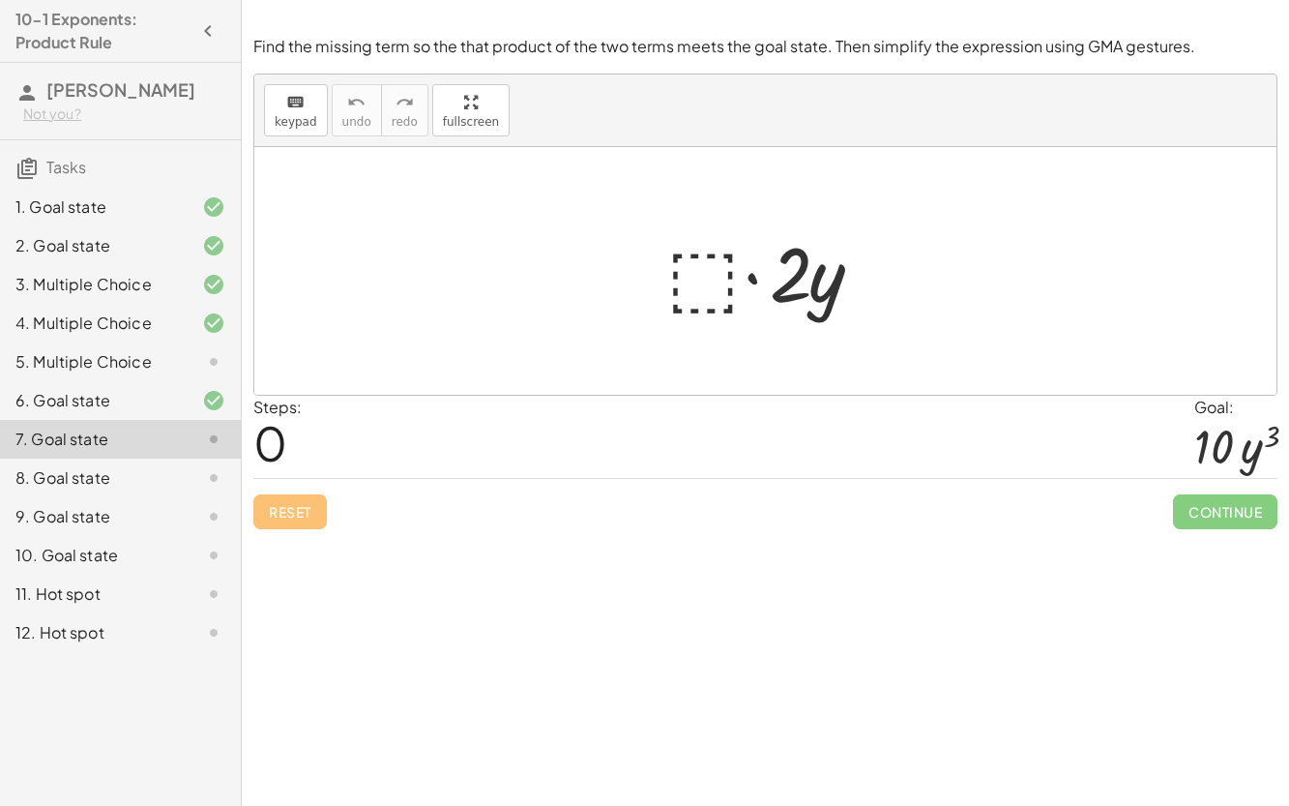
click at [697, 262] on div at bounding box center [774, 272] width 234 height 100
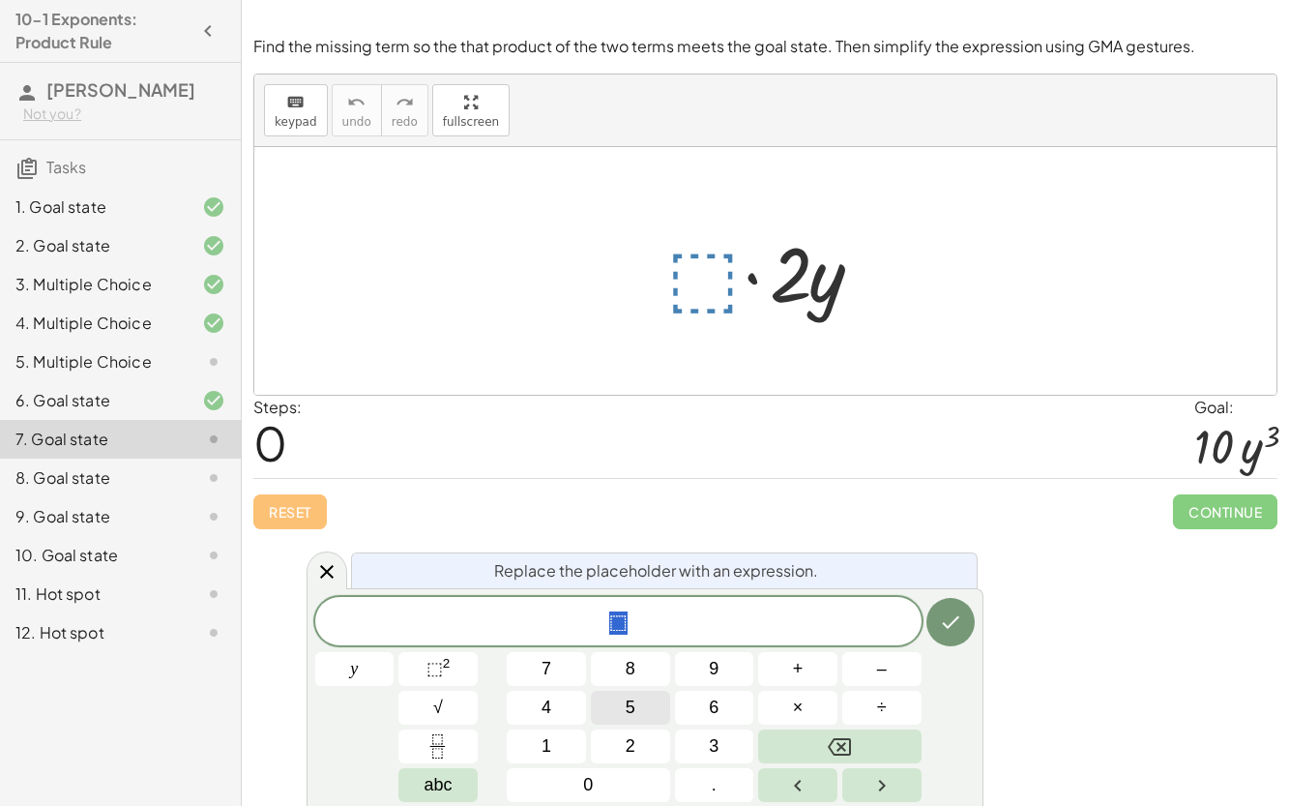
click at [651, 719] on button "5" at bounding box center [630, 708] width 79 height 34
click at [439, 790] on span "abc" at bounding box center [438, 785] width 28 height 26
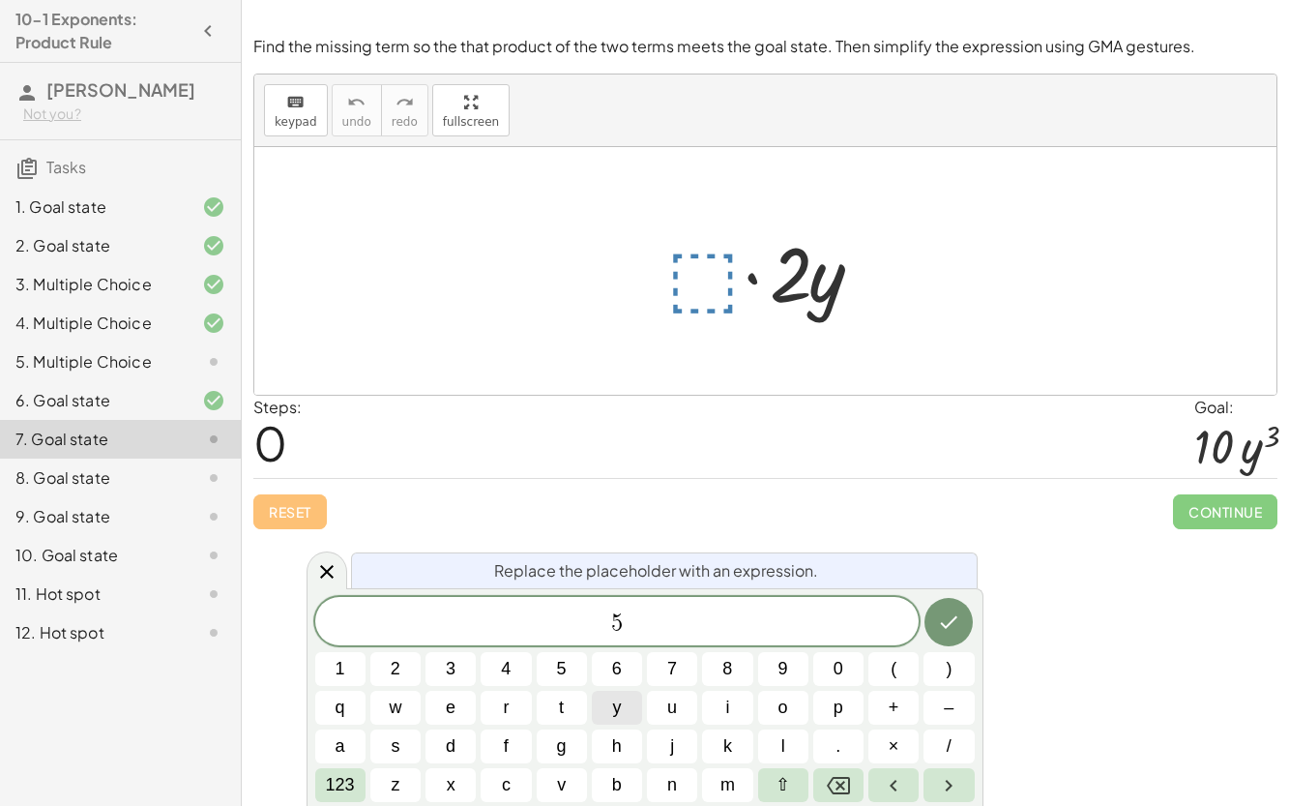
click at [617, 710] on span "y" at bounding box center [616, 708] width 9 height 26
click at [351, 798] on button "123" at bounding box center [340, 785] width 50 height 34
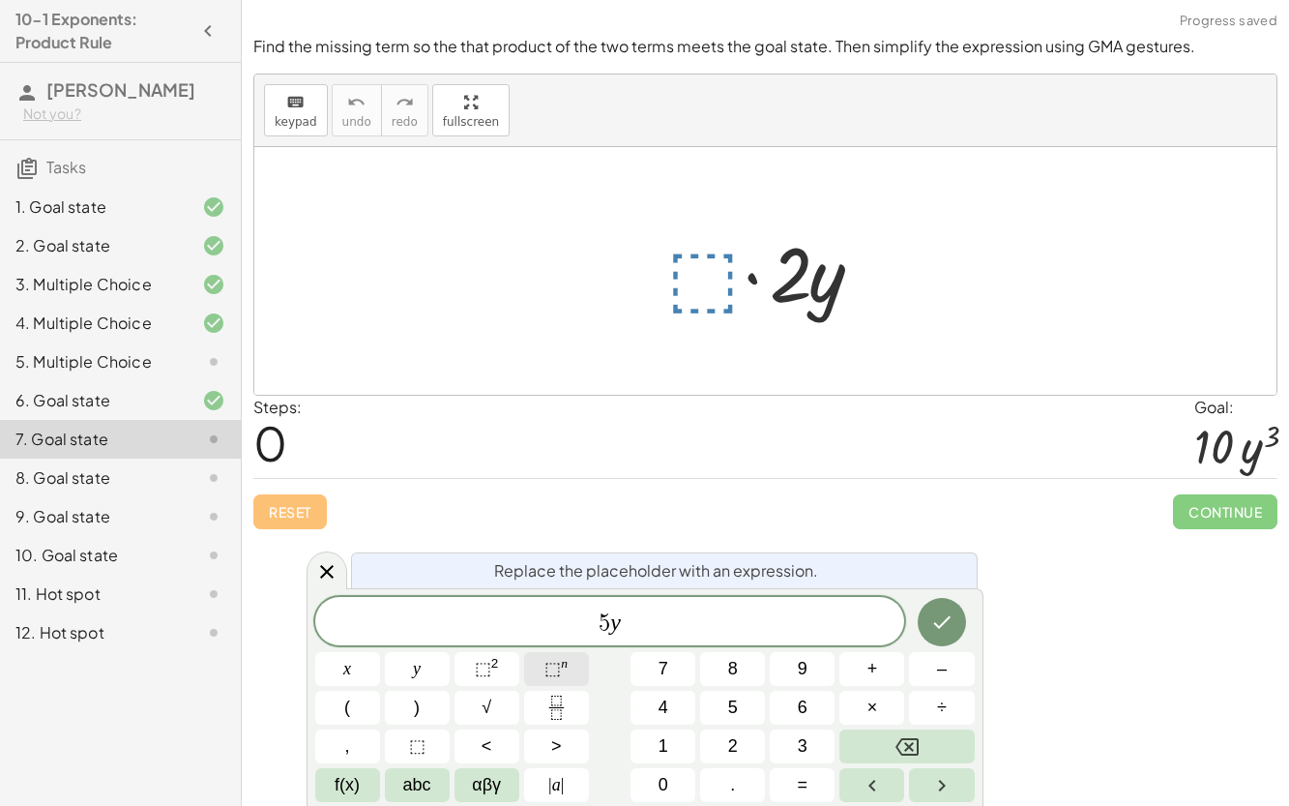
click at [538, 669] on button "⬚ n" at bounding box center [556, 669] width 65 height 34
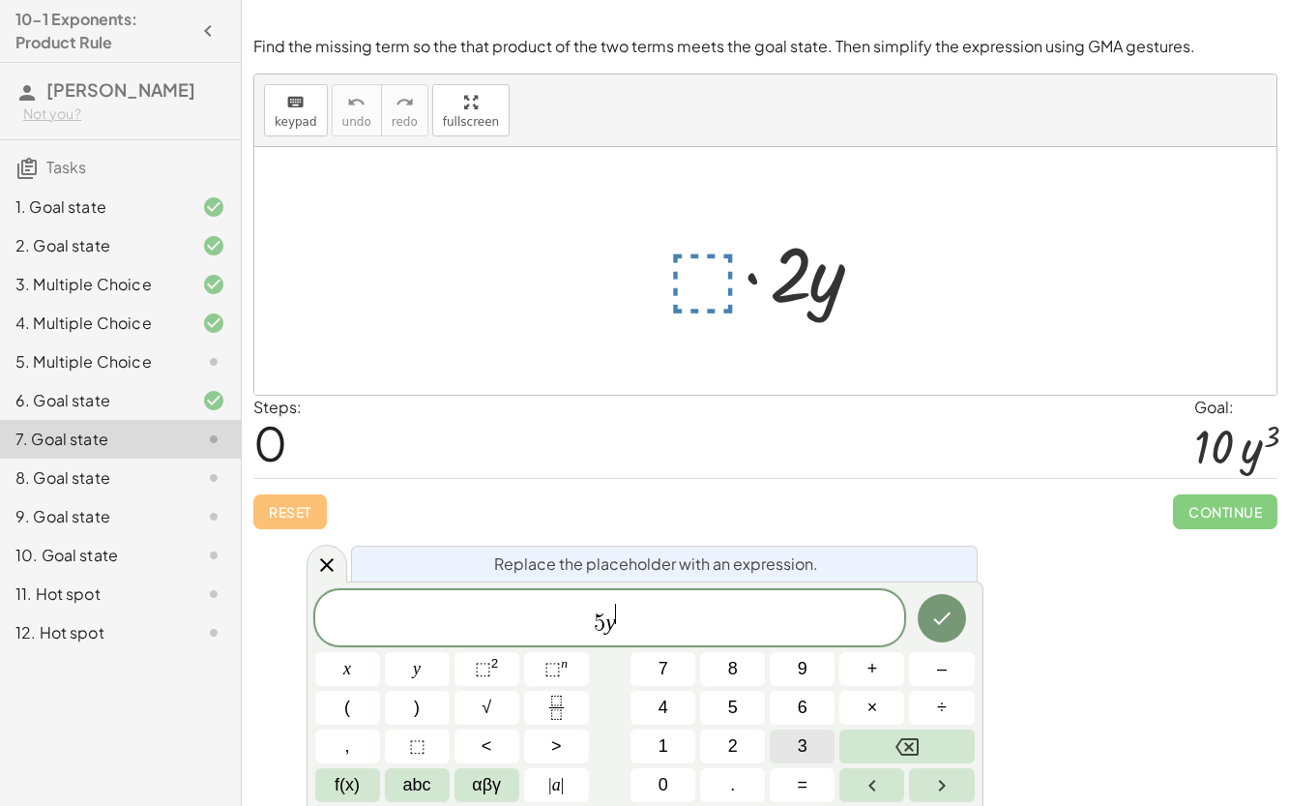
click at [799, 754] on span "3" at bounding box center [803, 746] width 10 height 26
click at [943, 616] on icon "Done" at bounding box center [942, 618] width 23 height 23
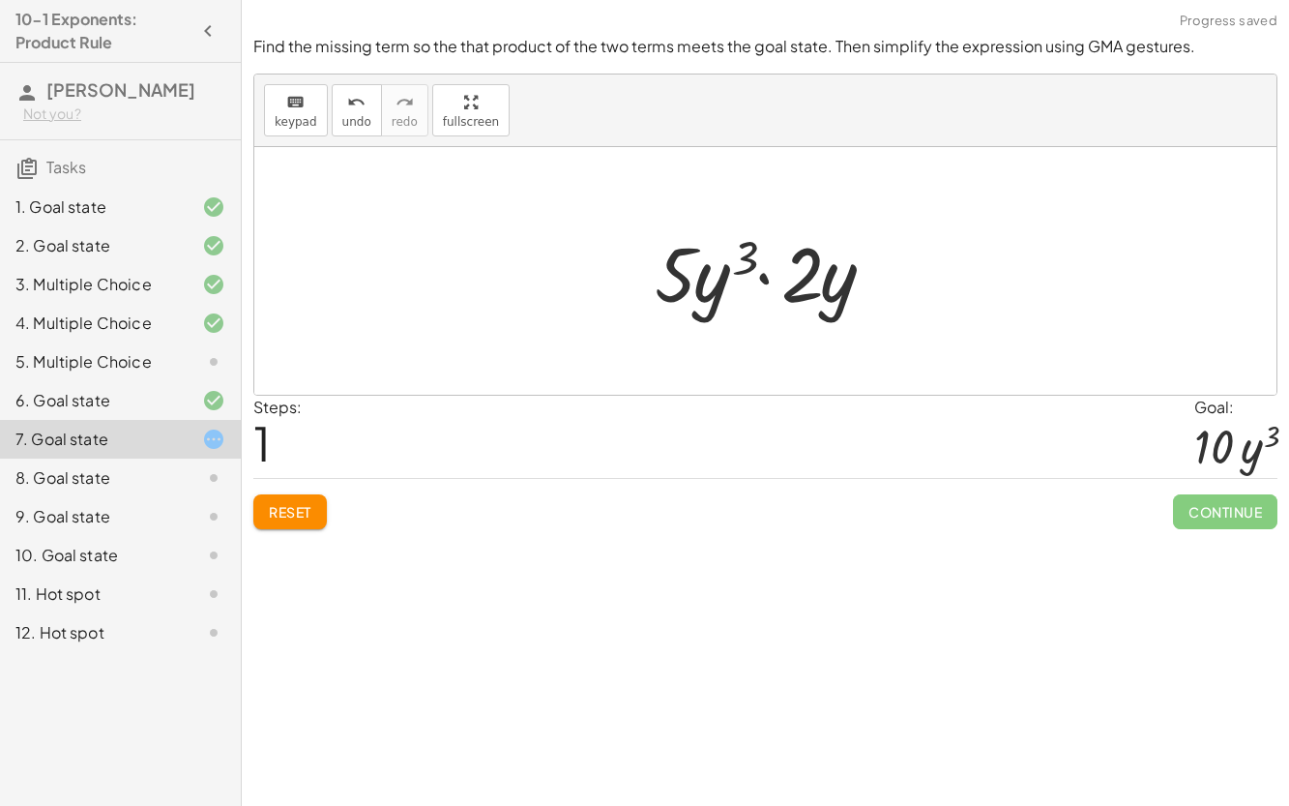
click at [764, 273] on div at bounding box center [773, 272] width 257 height 100
click at [764, 279] on div at bounding box center [773, 272] width 257 height 100
click at [687, 286] on div at bounding box center [773, 272] width 257 height 100
drag, startPoint x: 805, startPoint y: 296, endPoint x: 665, endPoint y: 293, distance: 140.3
click at [785, 252] on div at bounding box center [773, 272] width 257 height 100
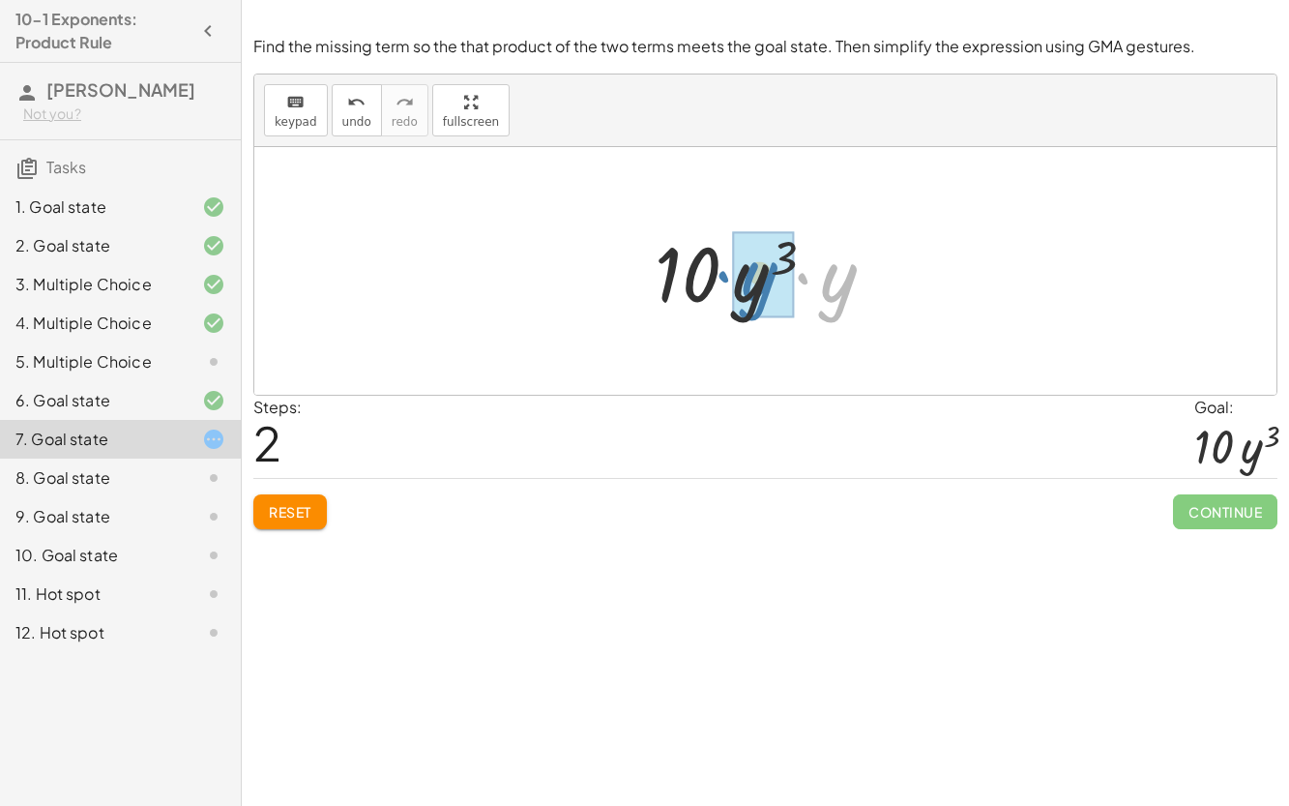
drag, startPoint x: 841, startPoint y: 293, endPoint x: 757, endPoint y: 286, distance: 83.5
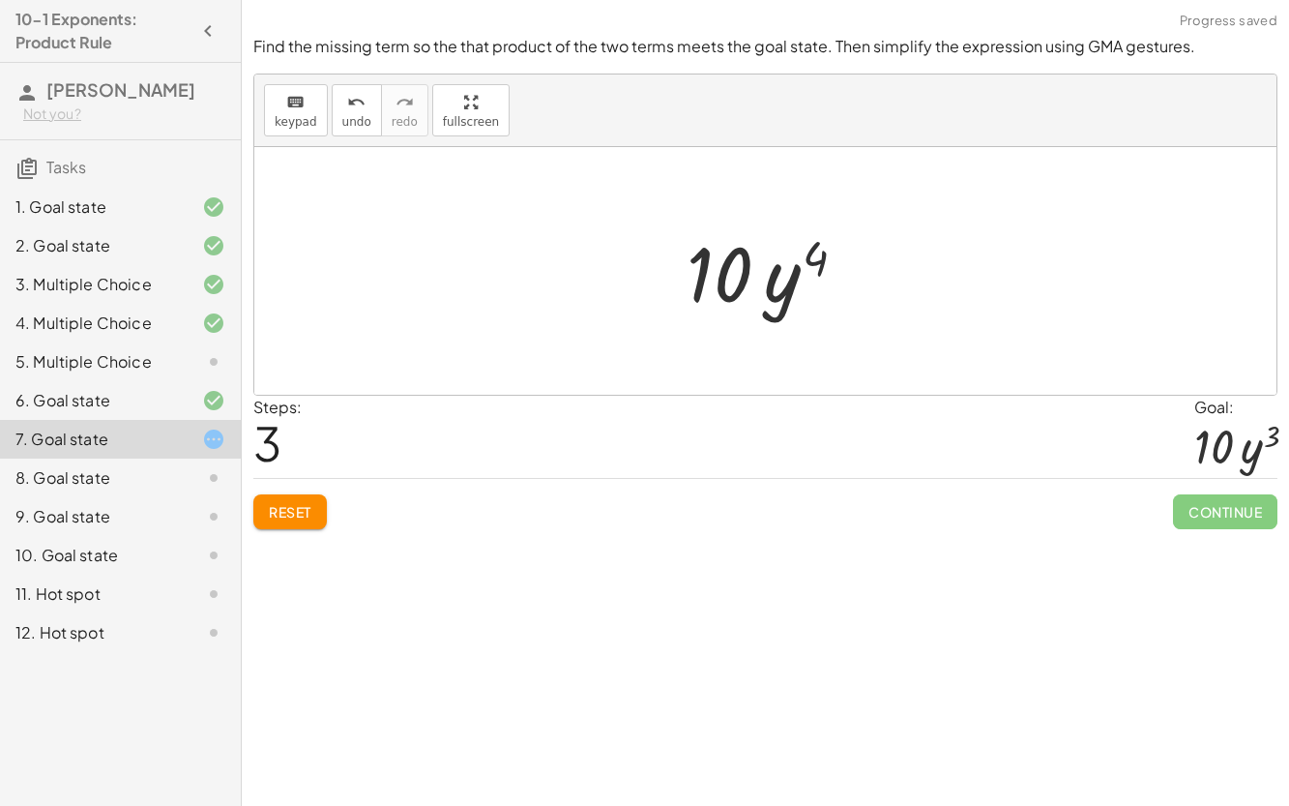
click at [808, 252] on div at bounding box center [773, 272] width 193 height 100
click at [298, 520] on button "Reset" at bounding box center [290, 511] width 74 height 35
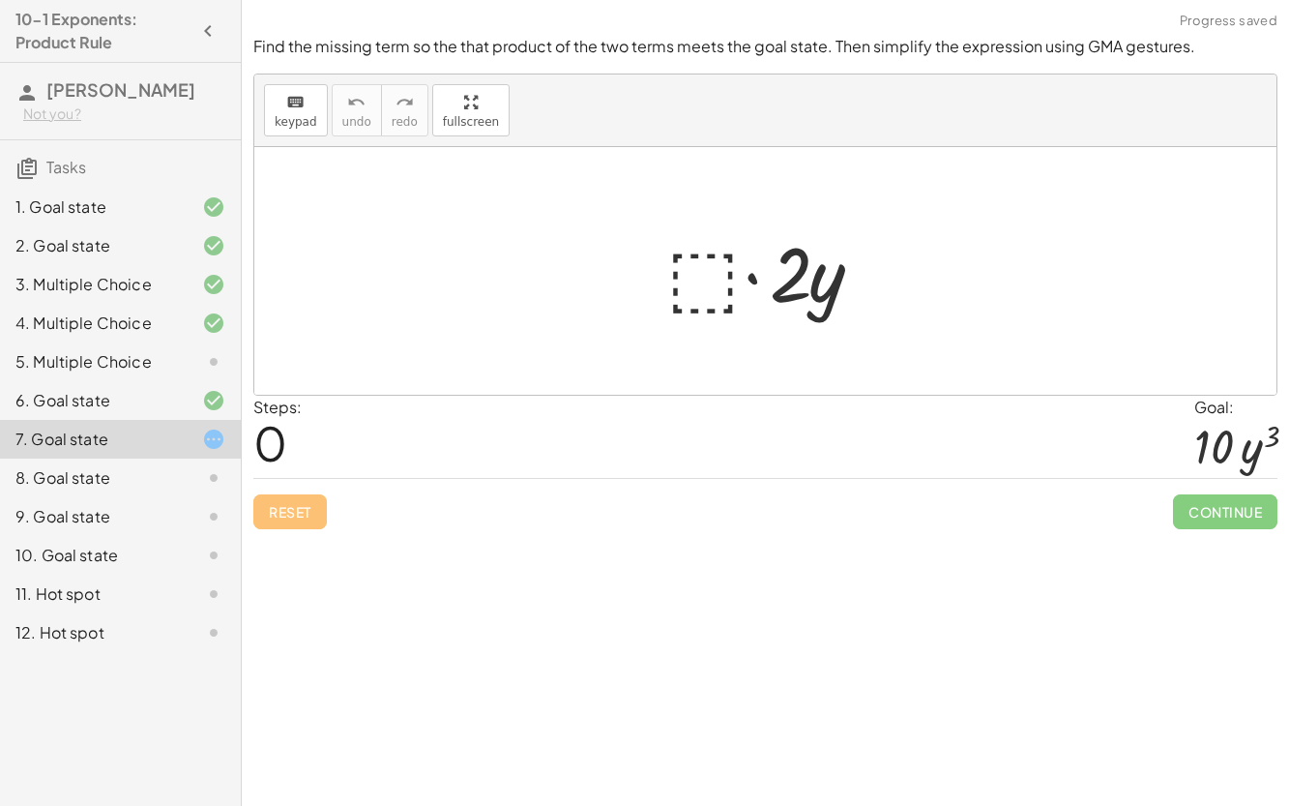
click at [696, 290] on div at bounding box center [774, 272] width 234 height 100
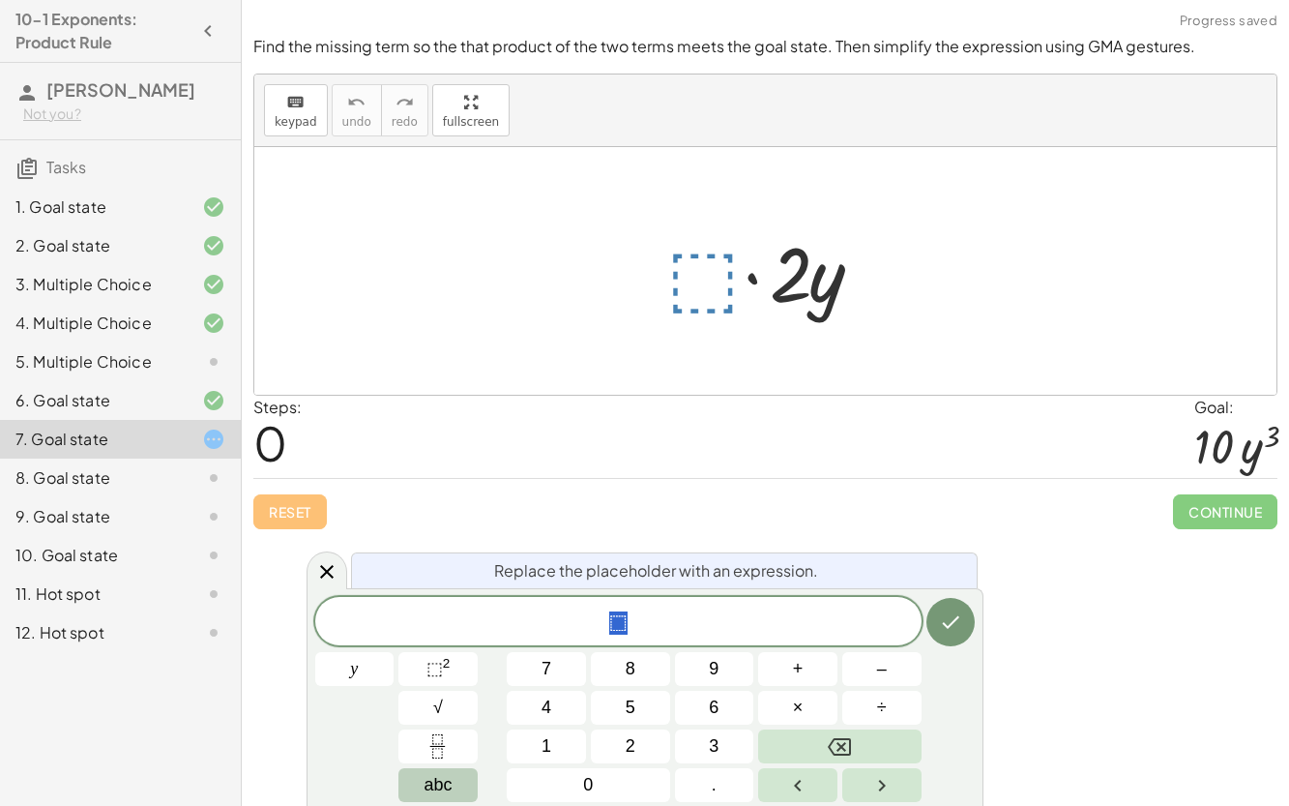
click at [638, 715] on button "5" at bounding box center [630, 708] width 79 height 34
click at [449, 795] on span "abc" at bounding box center [438, 785] width 28 height 26
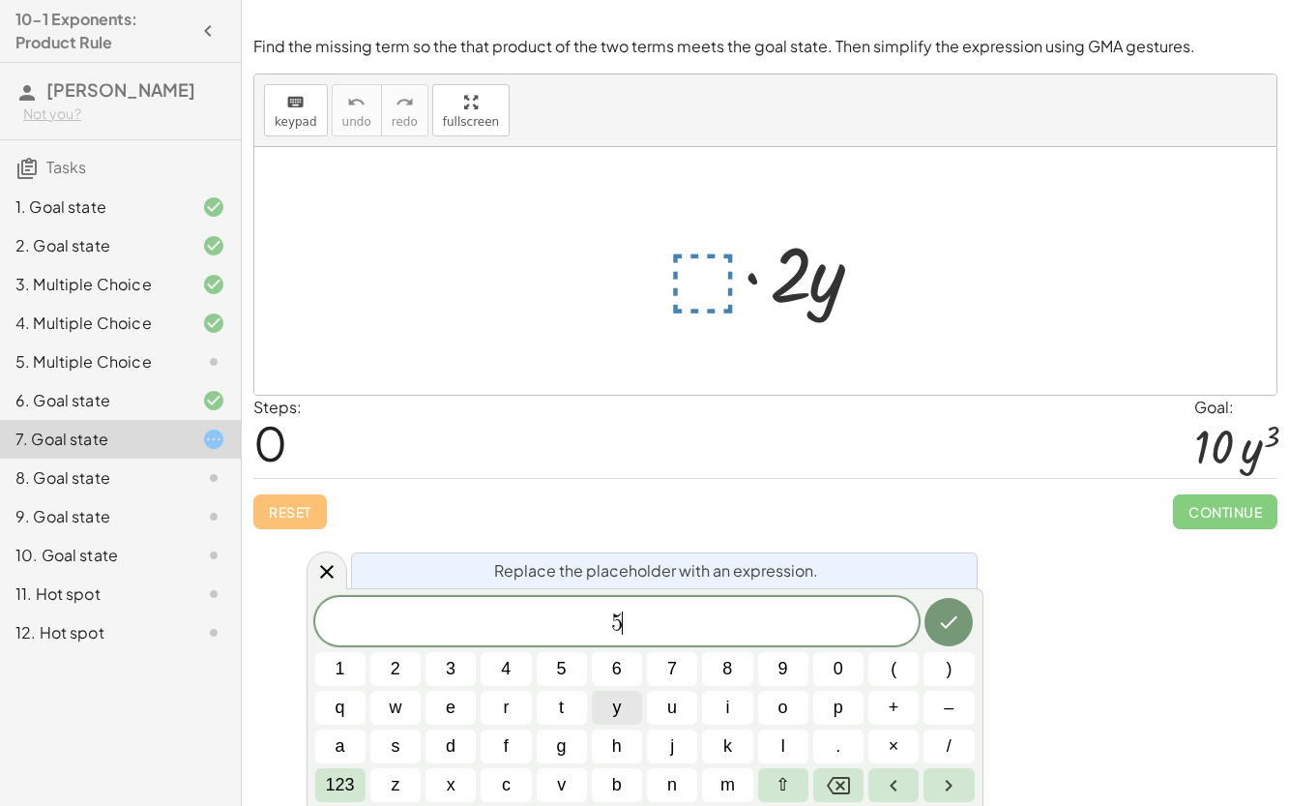
click at [613, 704] on span "y" at bounding box center [616, 708] width 9 height 26
click at [352, 793] on span "123" at bounding box center [340, 785] width 29 height 26
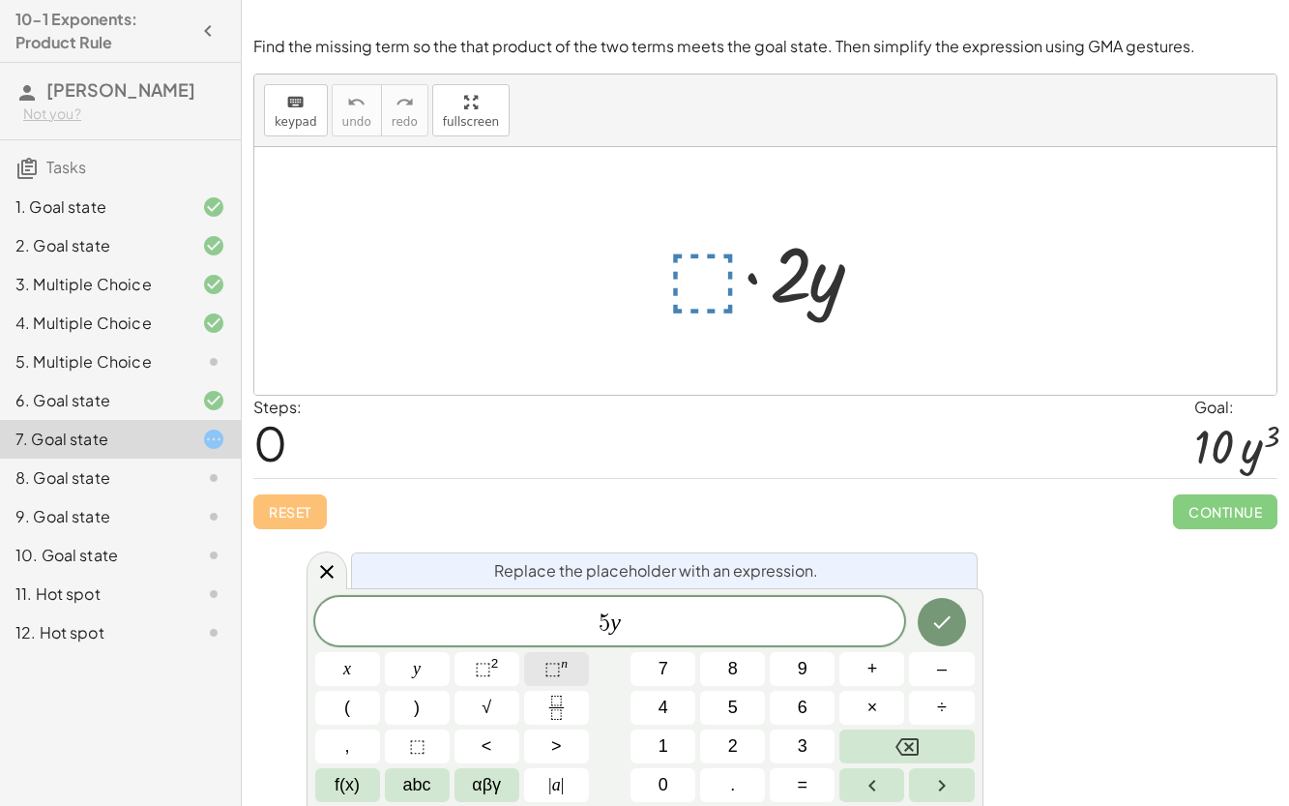
click at [543, 677] on button "⬚ n" at bounding box center [556, 669] width 65 height 34
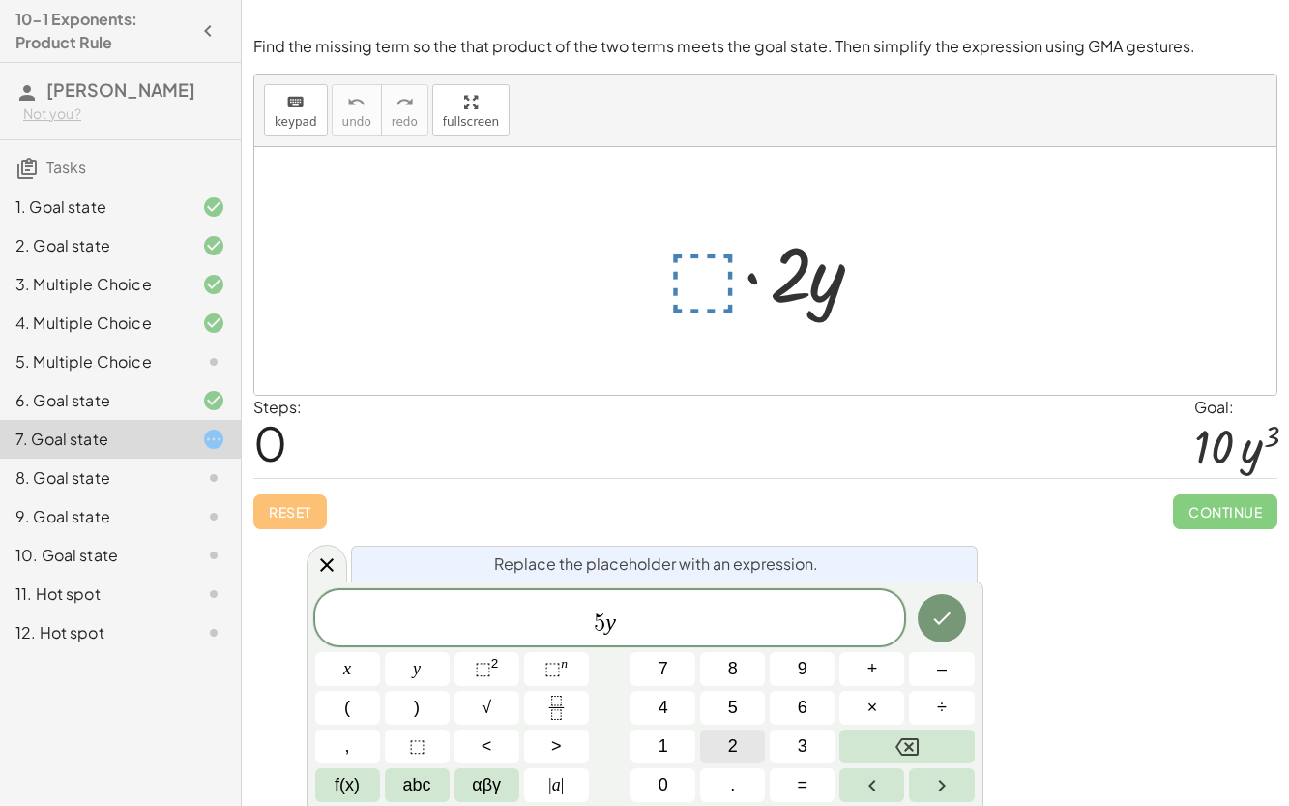
click at [724, 756] on button "2" at bounding box center [732, 746] width 65 height 34
click at [380, 652] on div at bounding box center [347, 669] width 65 height 34
click at [939, 621] on icon "Done" at bounding box center [942, 618] width 23 height 23
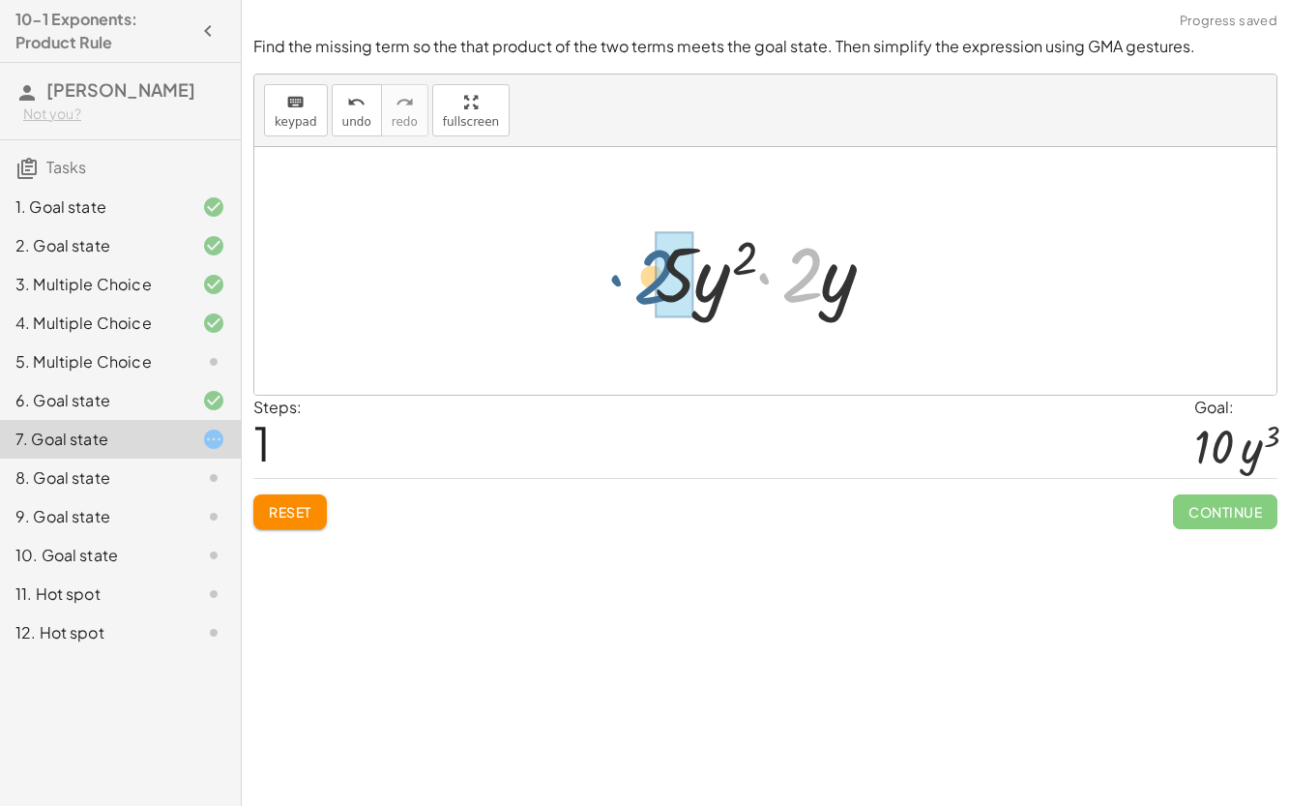
drag, startPoint x: 807, startPoint y: 277, endPoint x: 660, endPoint y: 280, distance: 147.1
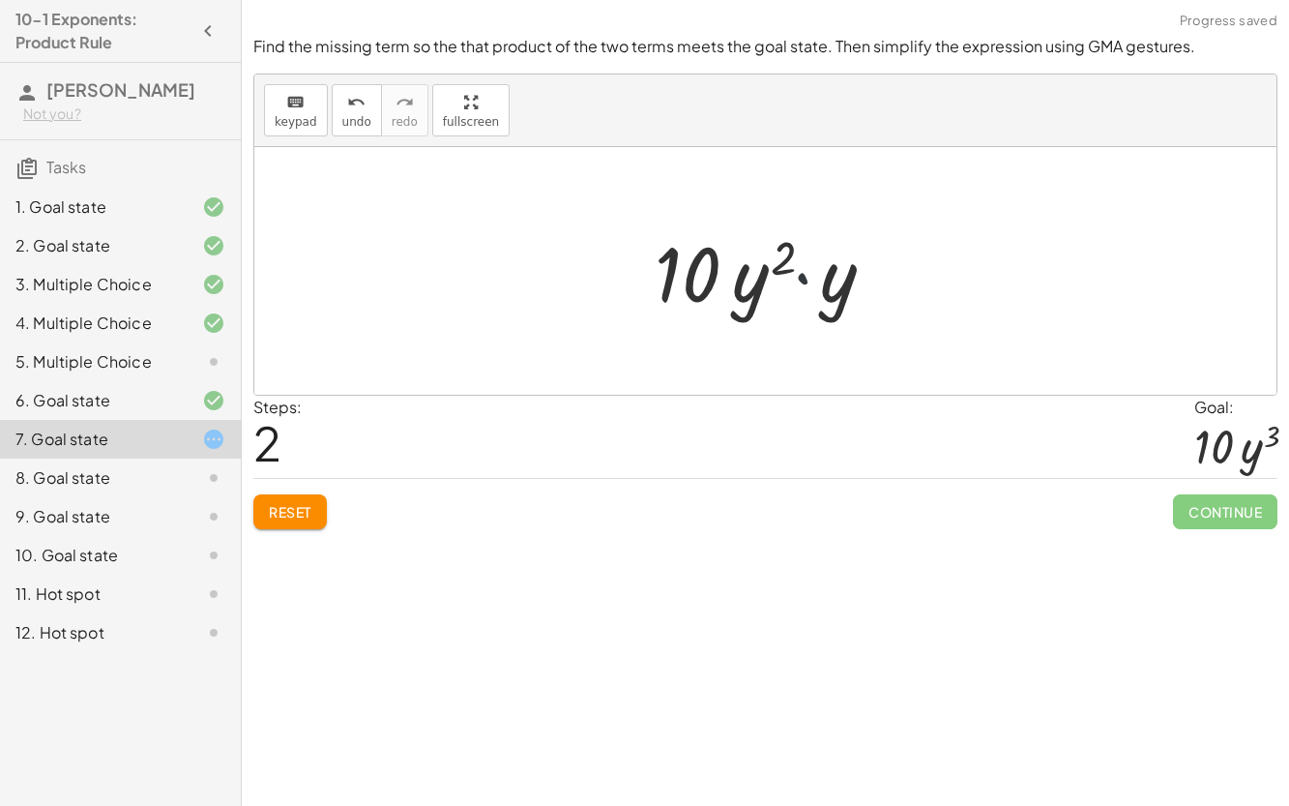
drag, startPoint x: 807, startPoint y: 303, endPoint x: 831, endPoint y: 301, distance: 24.3
click at [831, 301] on div at bounding box center [773, 272] width 257 height 100
drag, startPoint x: 831, startPoint y: 301, endPoint x: 761, endPoint y: 303, distance: 69.7
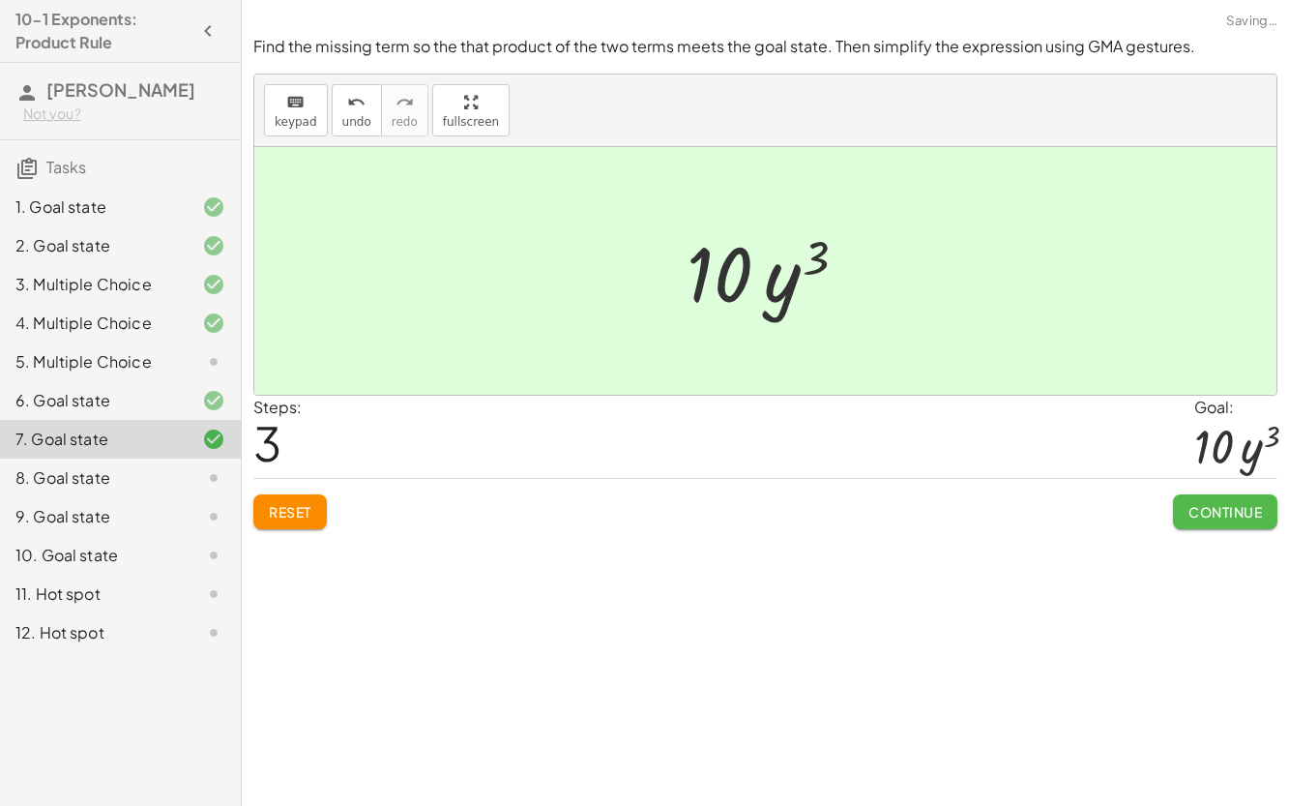
click at [1242, 512] on span "Continue" at bounding box center [1226, 511] width 74 height 17
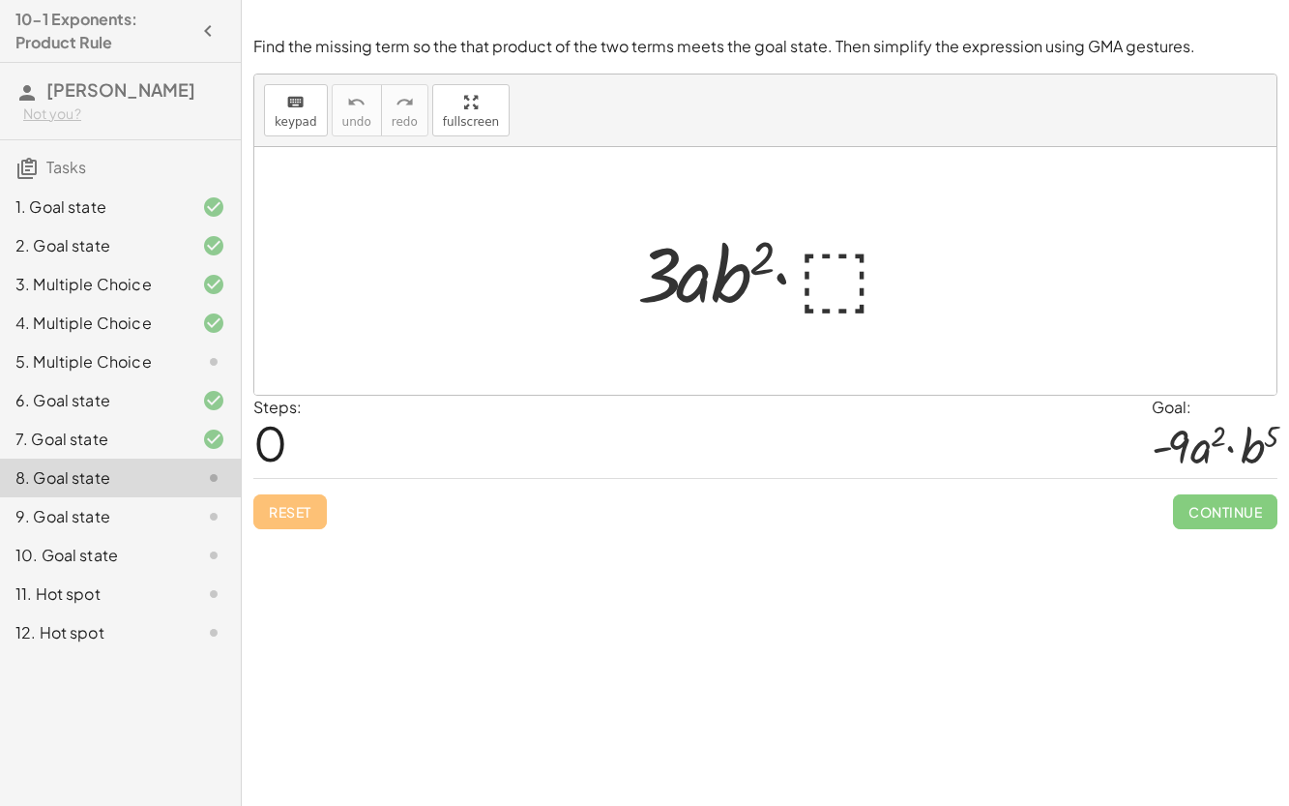
click at [198, 360] on div at bounding box center [198, 361] width 54 height 23
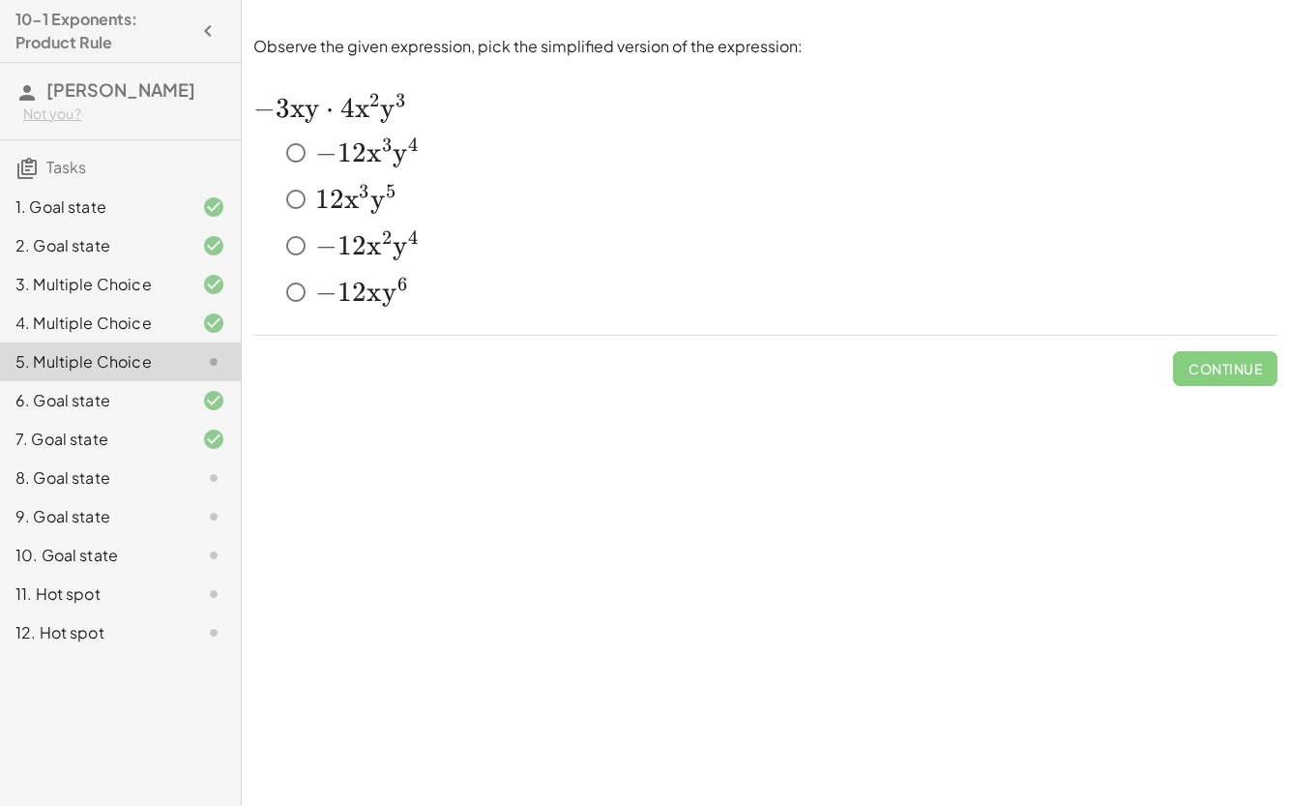
click at [394, 302] on span "y" at bounding box center [389, 292] width 15 height 33
click at [1200, 363] on button "Check" at bounding box center [1237, 368] width 81 height 35
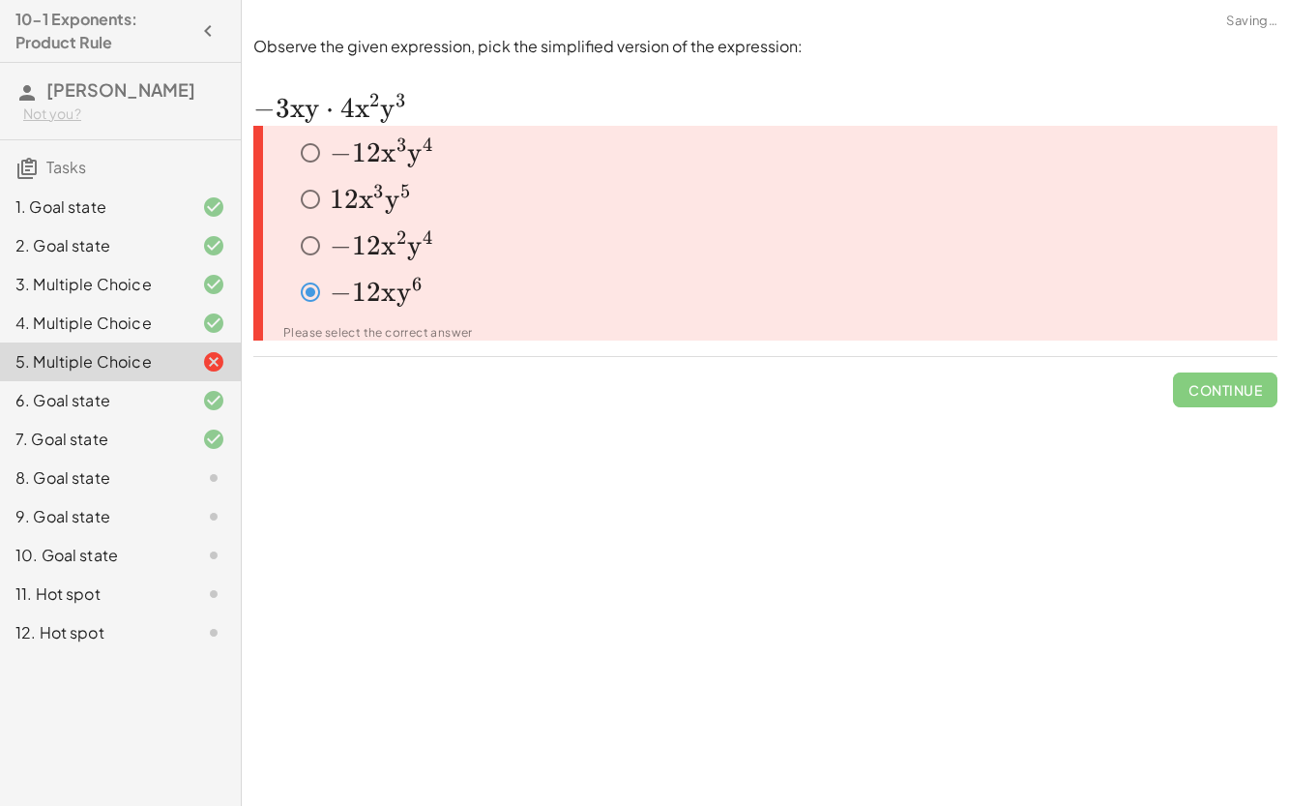
click at [376, 165] on span "2" at bounding box center [374, 152] width 15 height 33
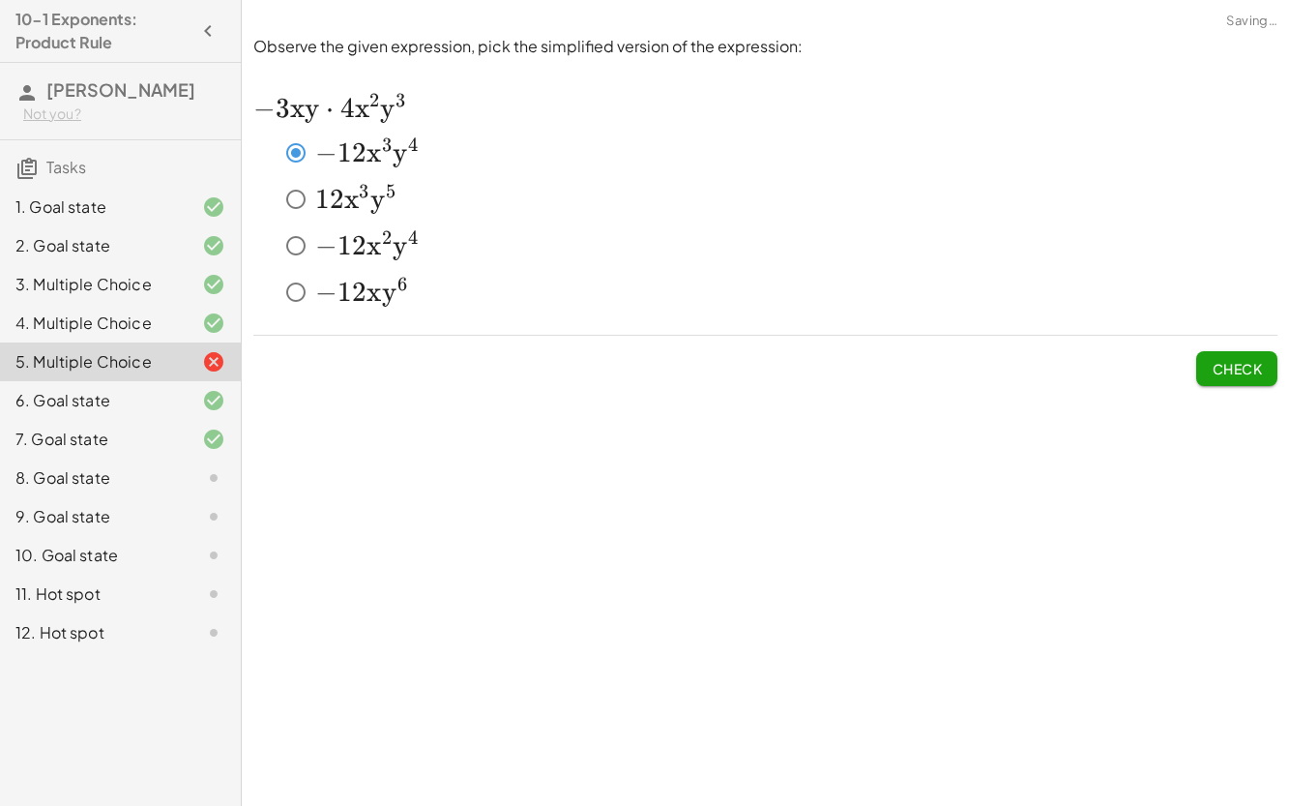
click at [1227, 361] on span "Check" at bounding box center [1237, 368] width 50 height 17
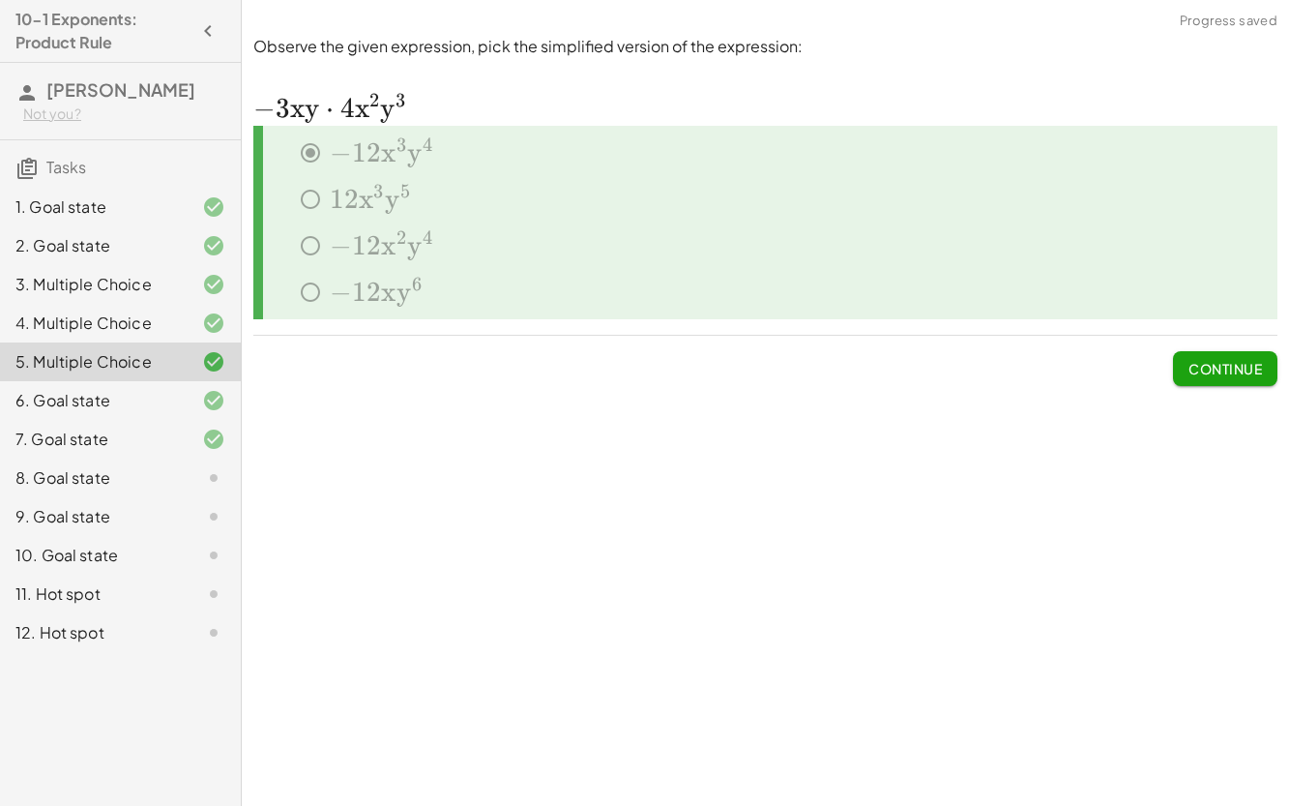
click at [136, 575] on div "9. Goal state" at bounding box center [120, 594] width 241 height 39
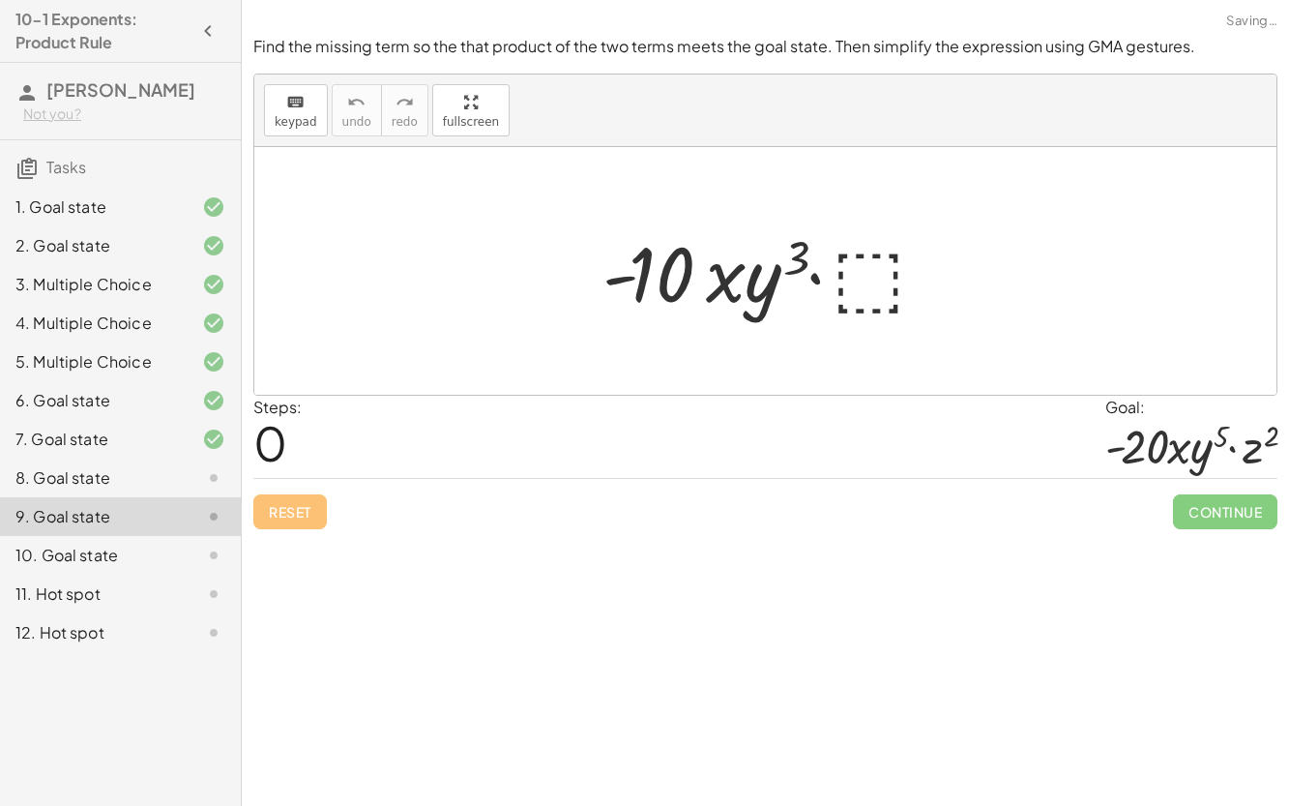
click at [120, 474] on div "8. Goal state" at bounding box center [93, 477] width 156 height 23
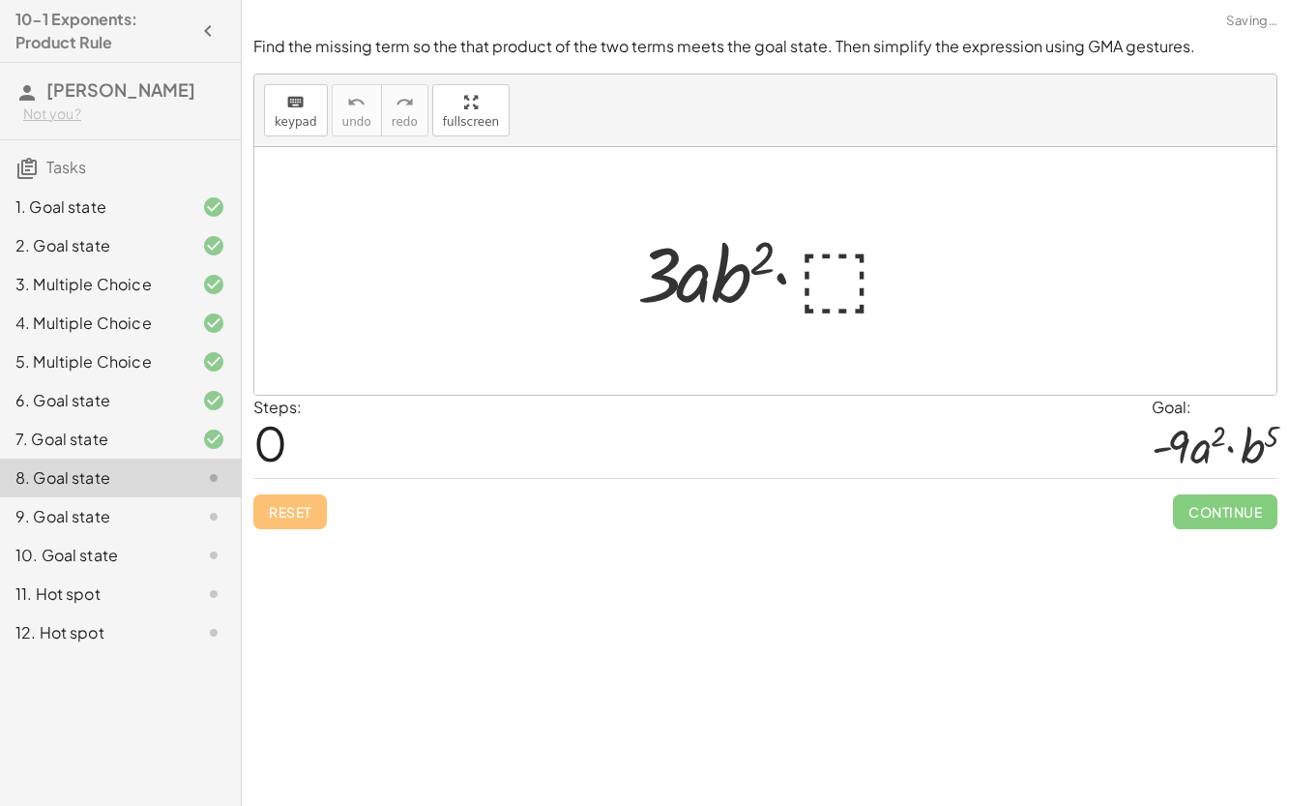
click at [920, 274] on div "· 3 · a · b 2 · ⬚" at bounding box center [765, 271] width 315 height 109
click at [850, 283] on div at bounding box center [773, 272] width 291 height 100
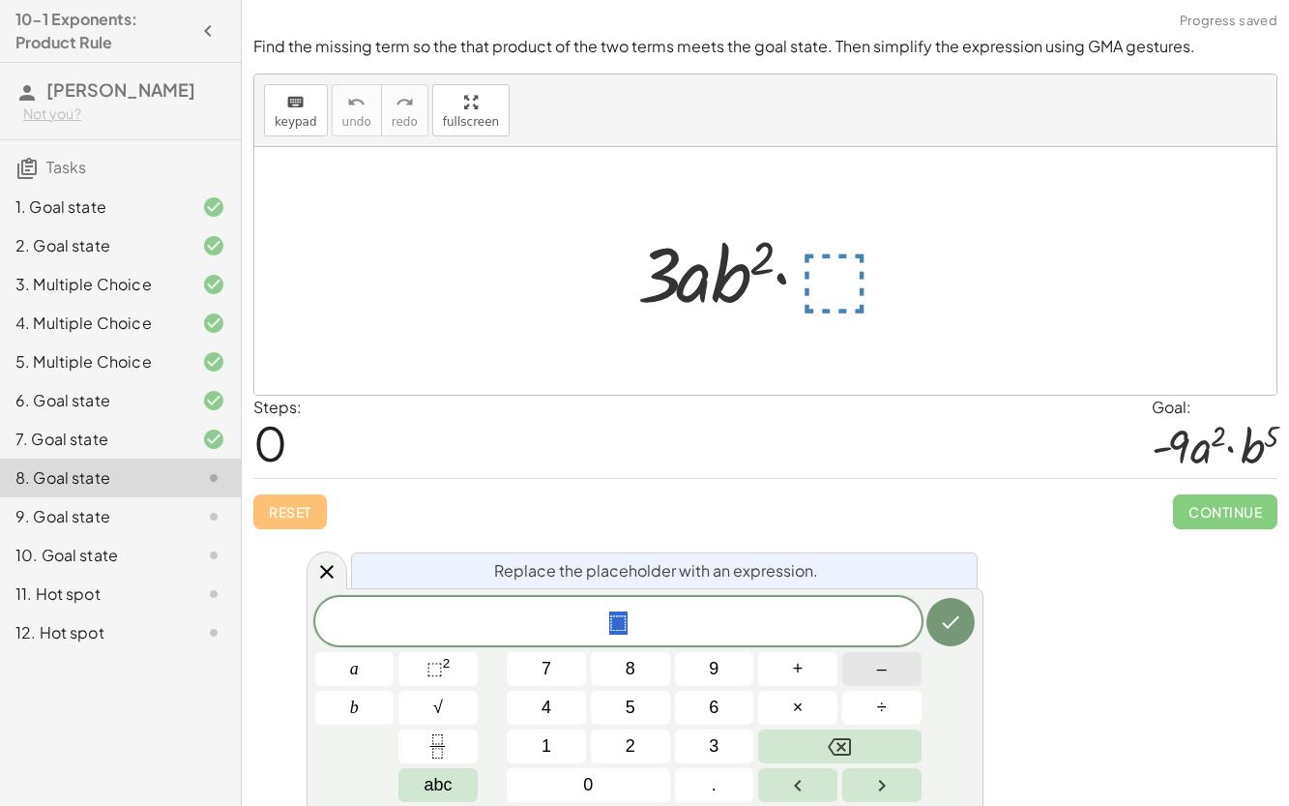
click at [875, 680] on button "–" at bounding box center [882, 669] width 79 height 34
click at [701, 654] on button "9" at bounding box center [714, 669] width 79 height 34
click at [846, 755] on icon "Backspace" at bounding box center [839, 746] width 23 height 17
click at [754, 754] on button "3" at bounding box center [714, 746] width 79 height 34
